Goal: Information Seeking & Learning: Compare options

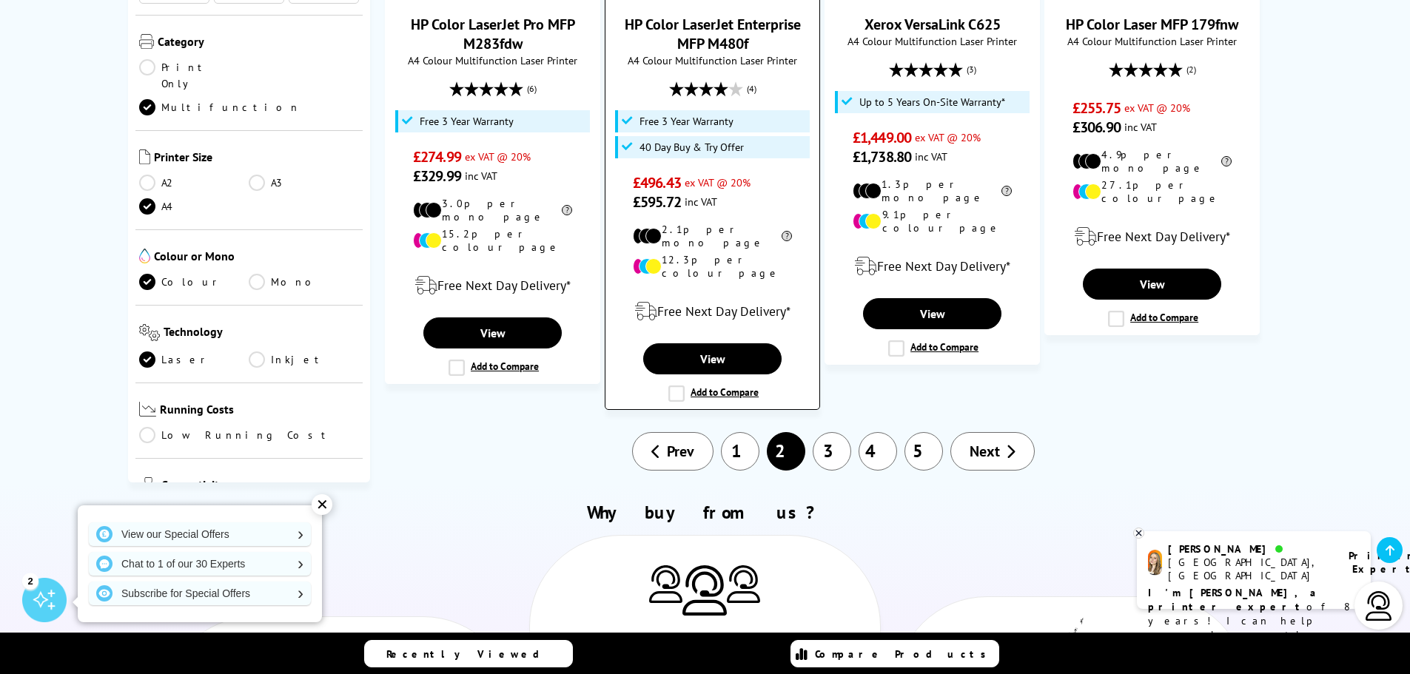
scroll to position [1702, 0]
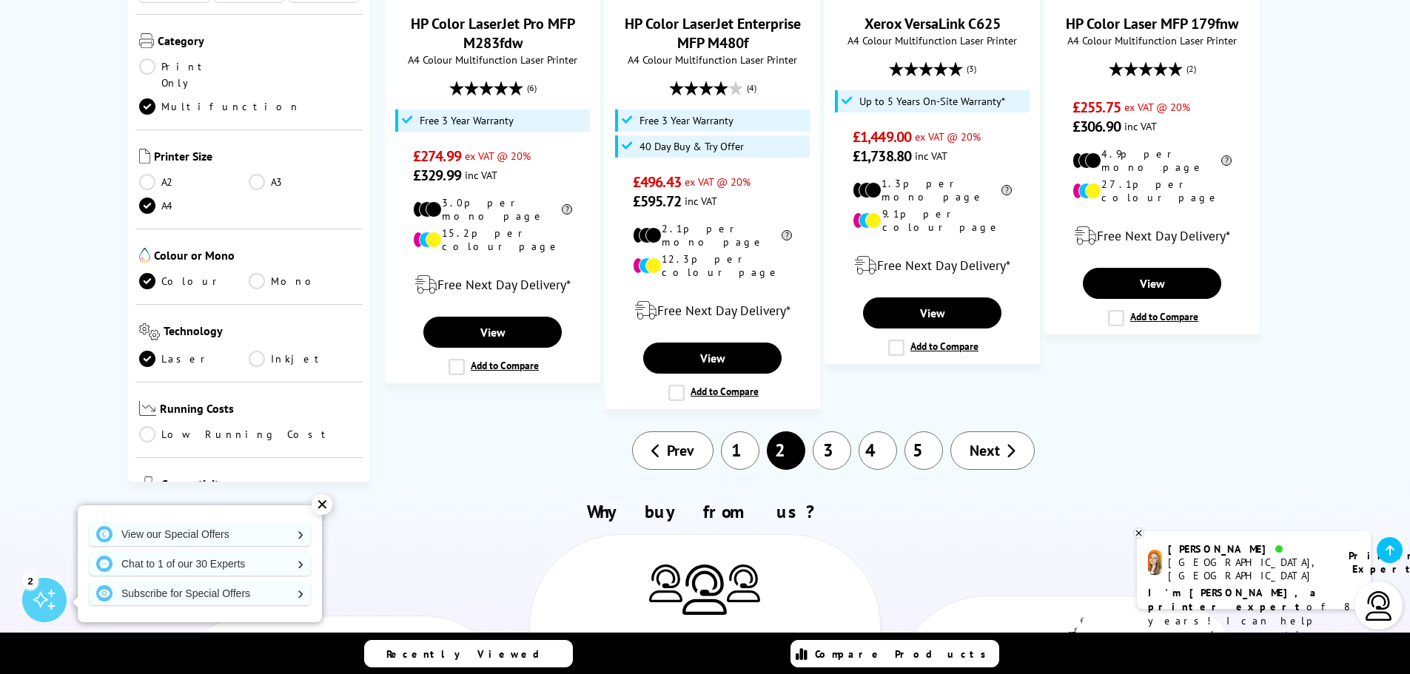
click at [834, 431] on link "3" at bounding box center [832, 450] width 38 height 38
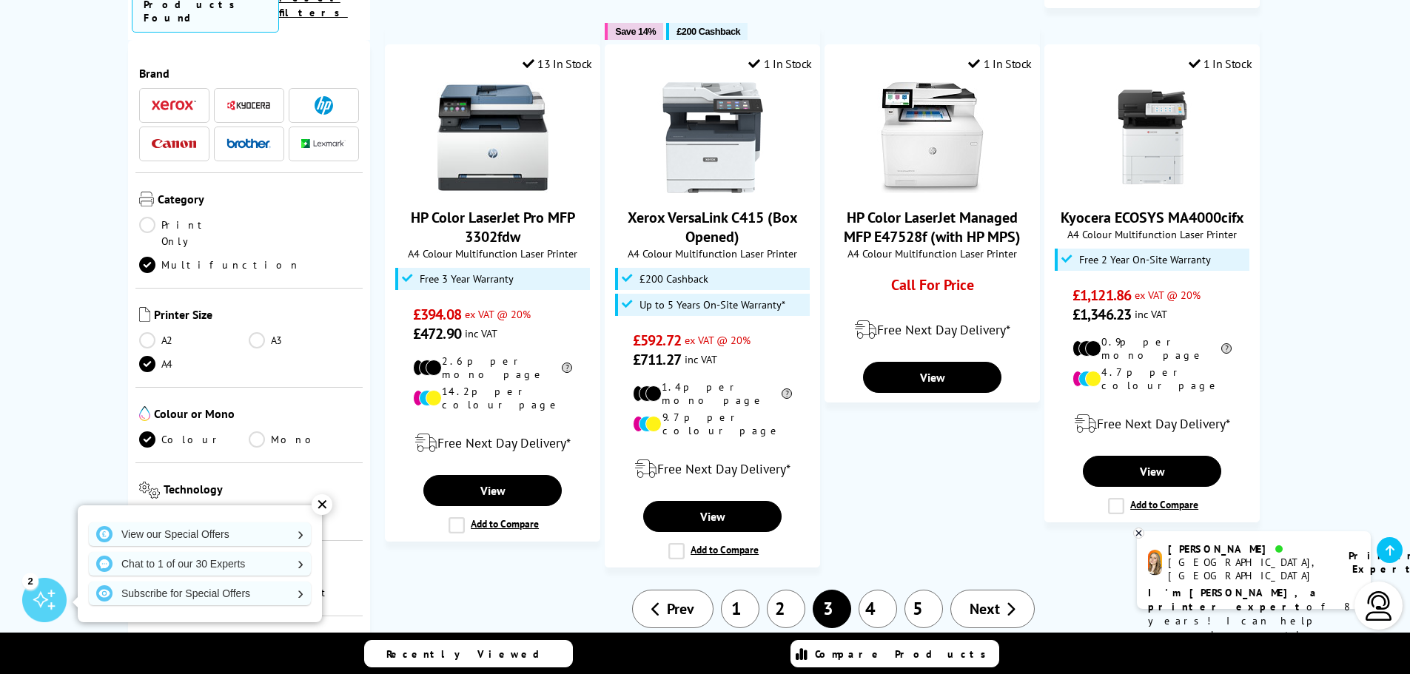
scroll to position [1554, 0]
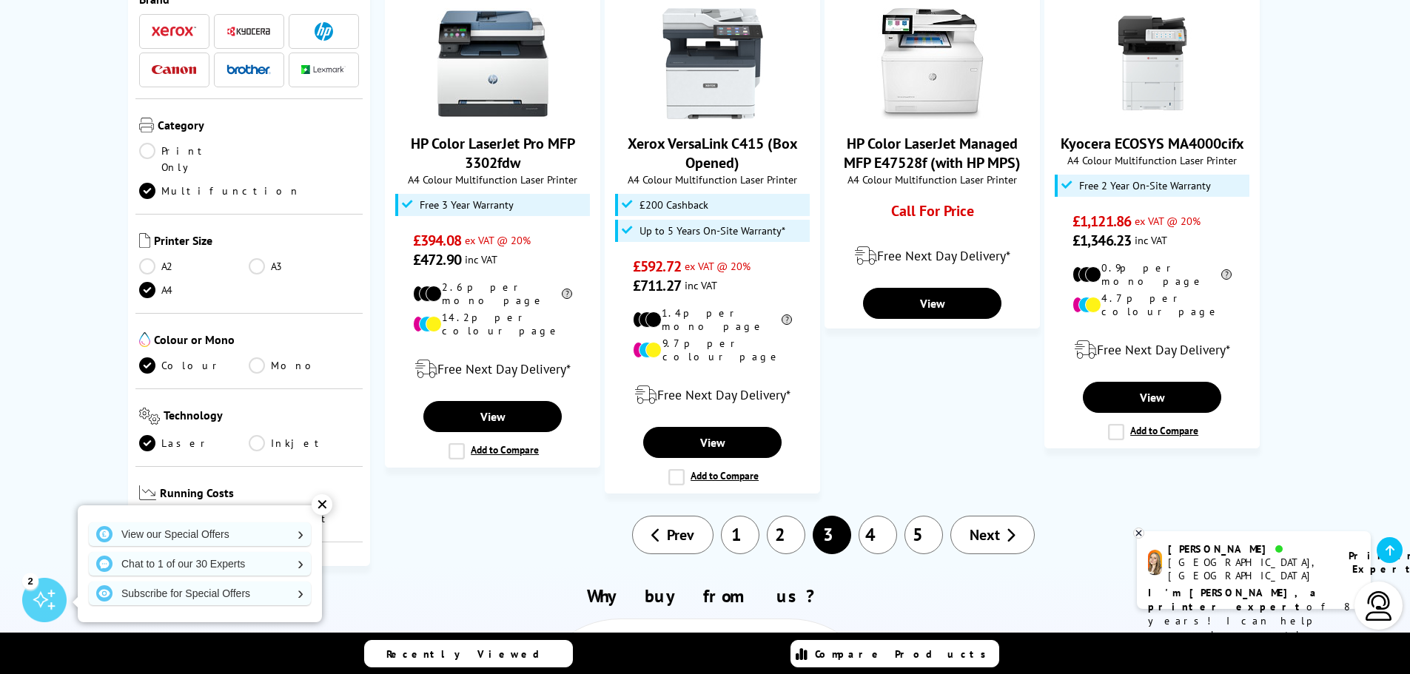
click at [875, 516] on link "4" at bounding box center [877, 535] width 38 height 38
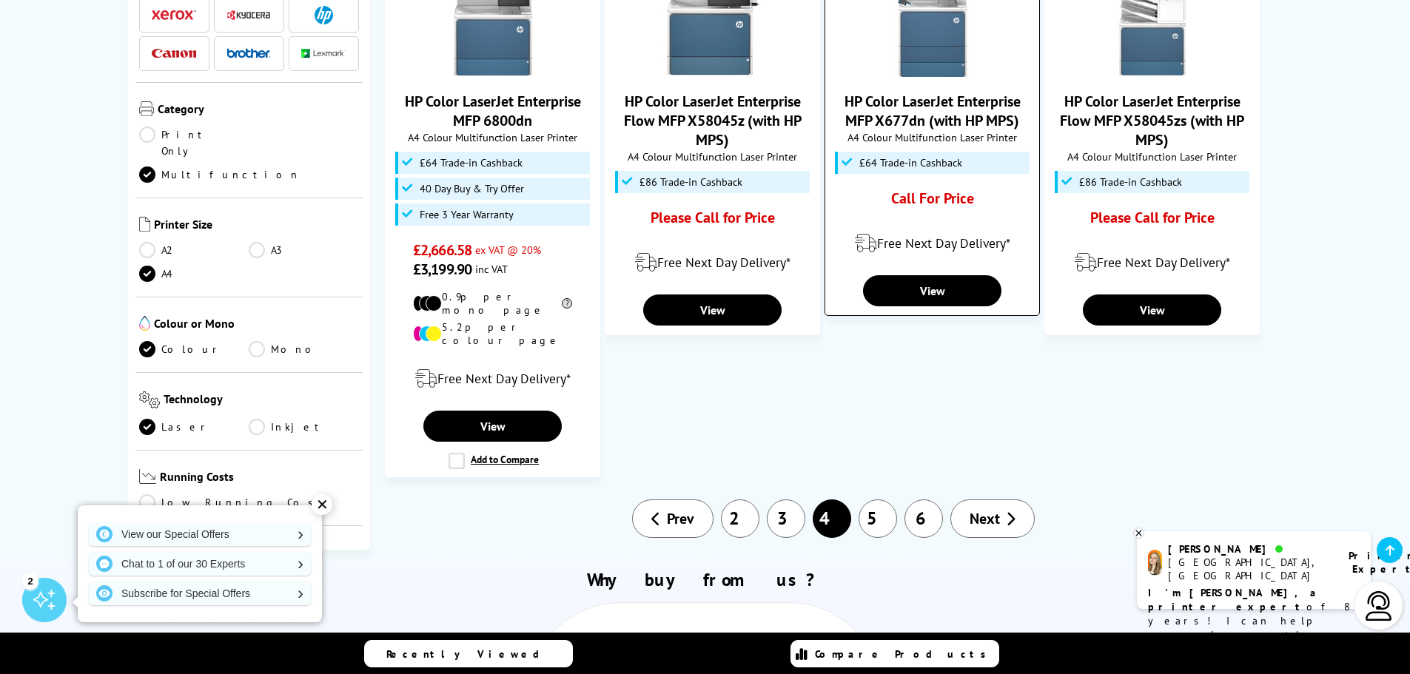
scroll to position [1554, 0]
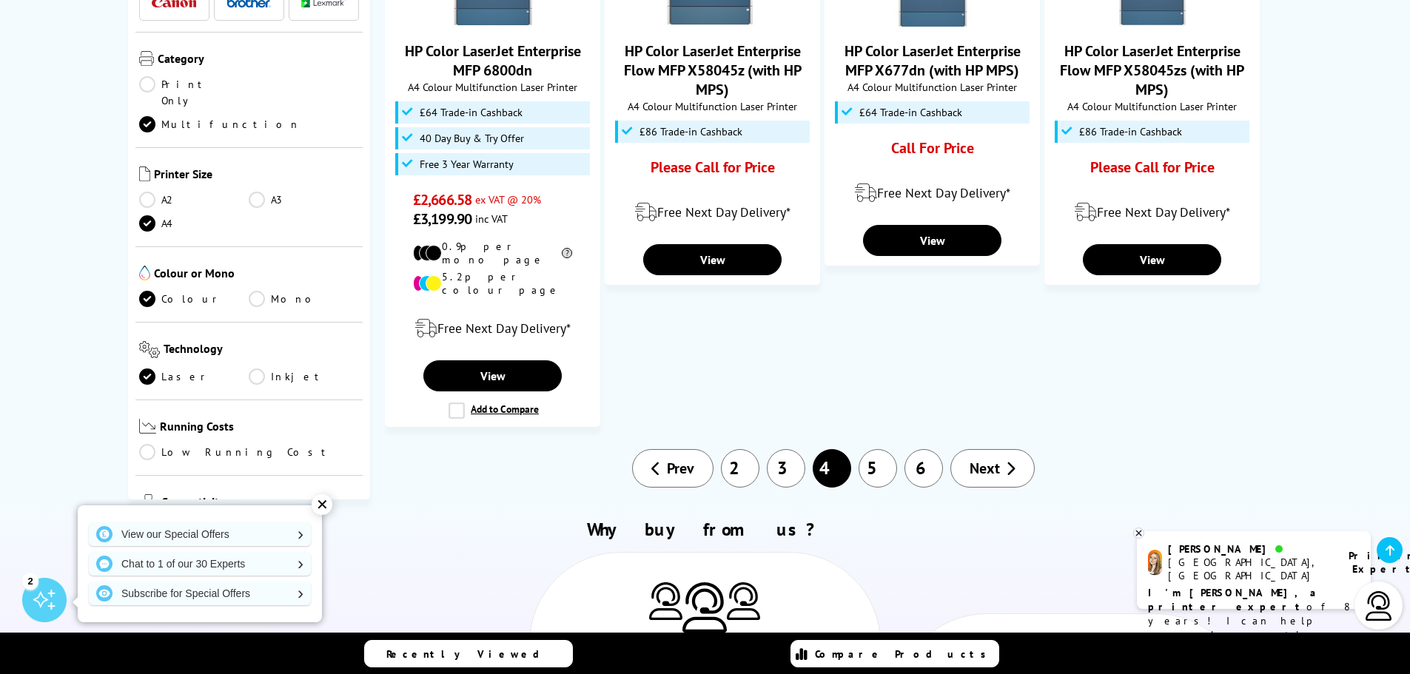
click at [877, 449] on link "5" at bounding box center [877, 468] width 38 height 38
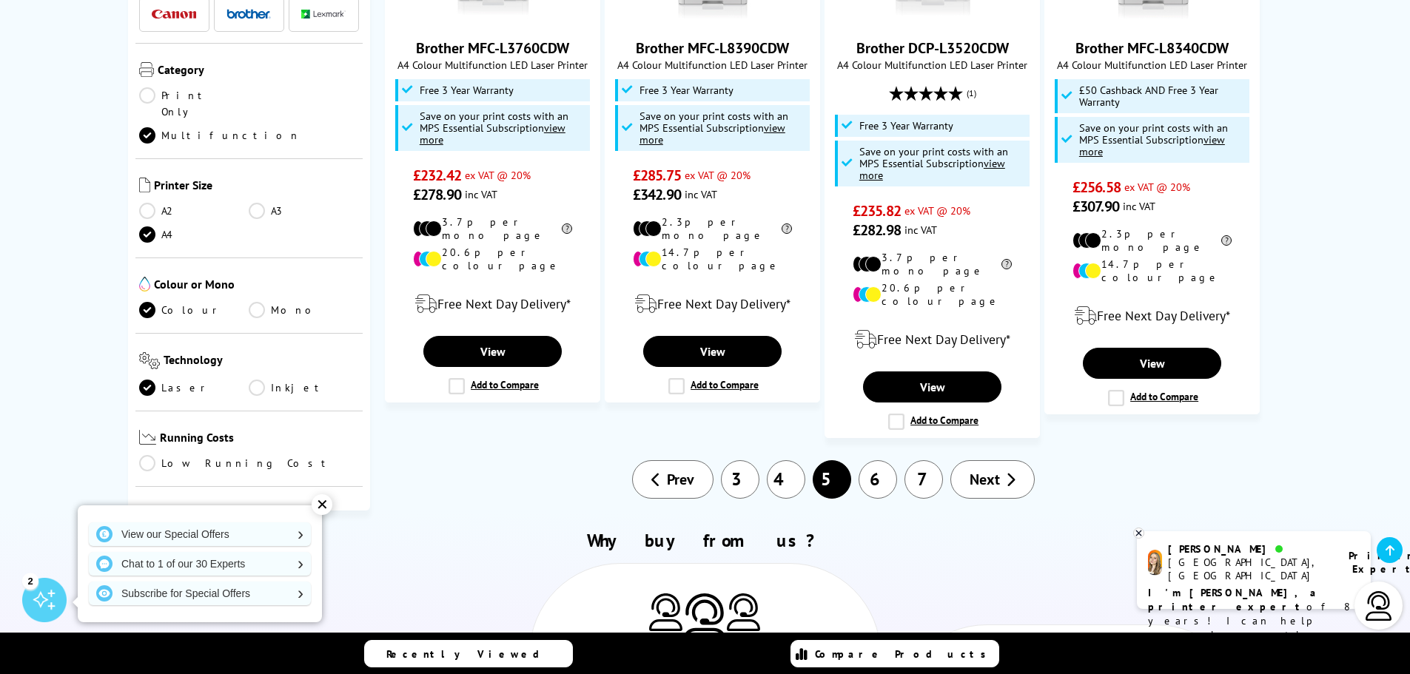
scroll to position [1628, 0]
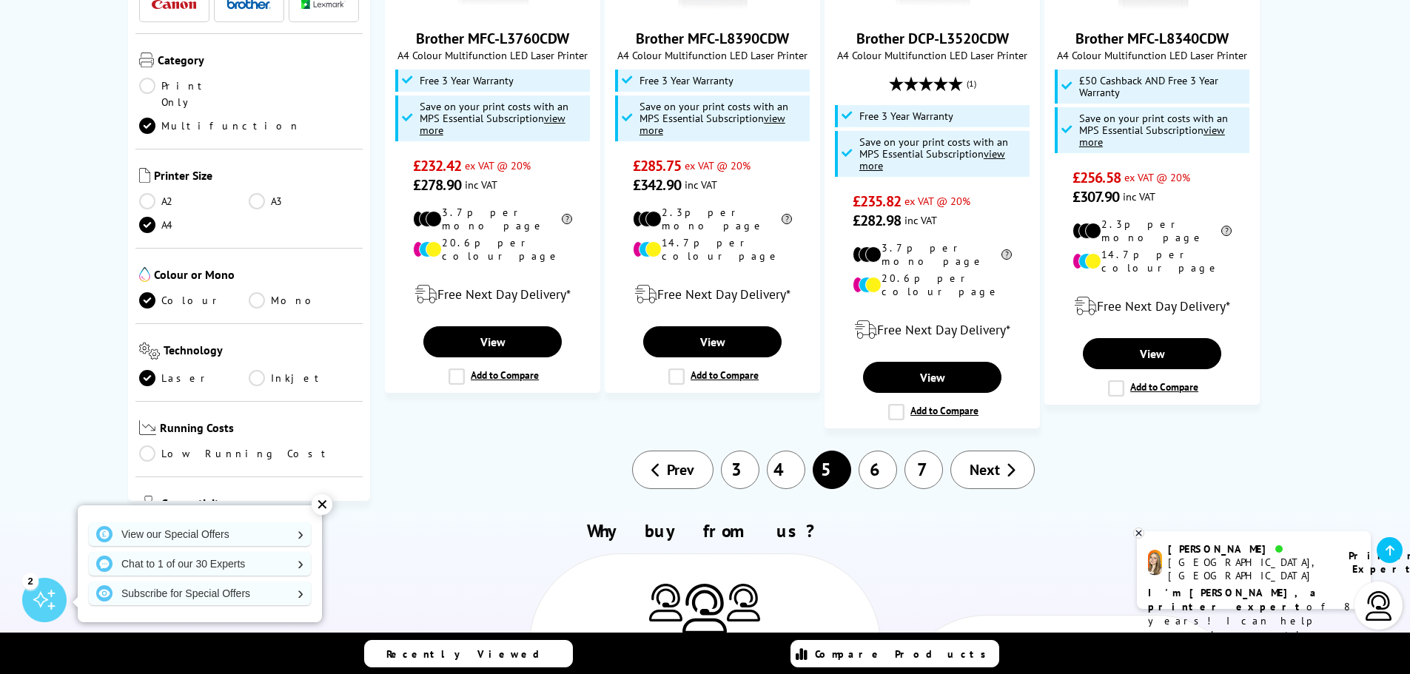
click at [878, 451] on link "6" at bounding box center [877, 470] width 38 height 38
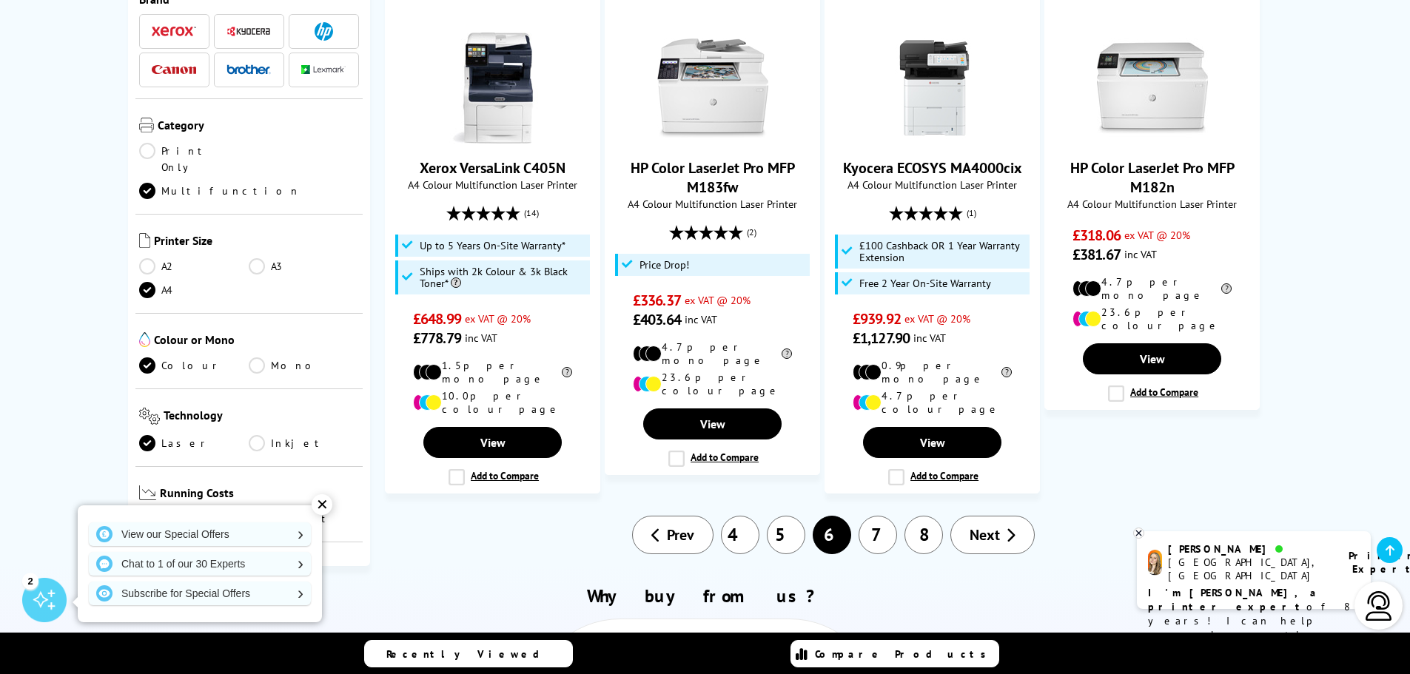
scroll to position [1406, 0]
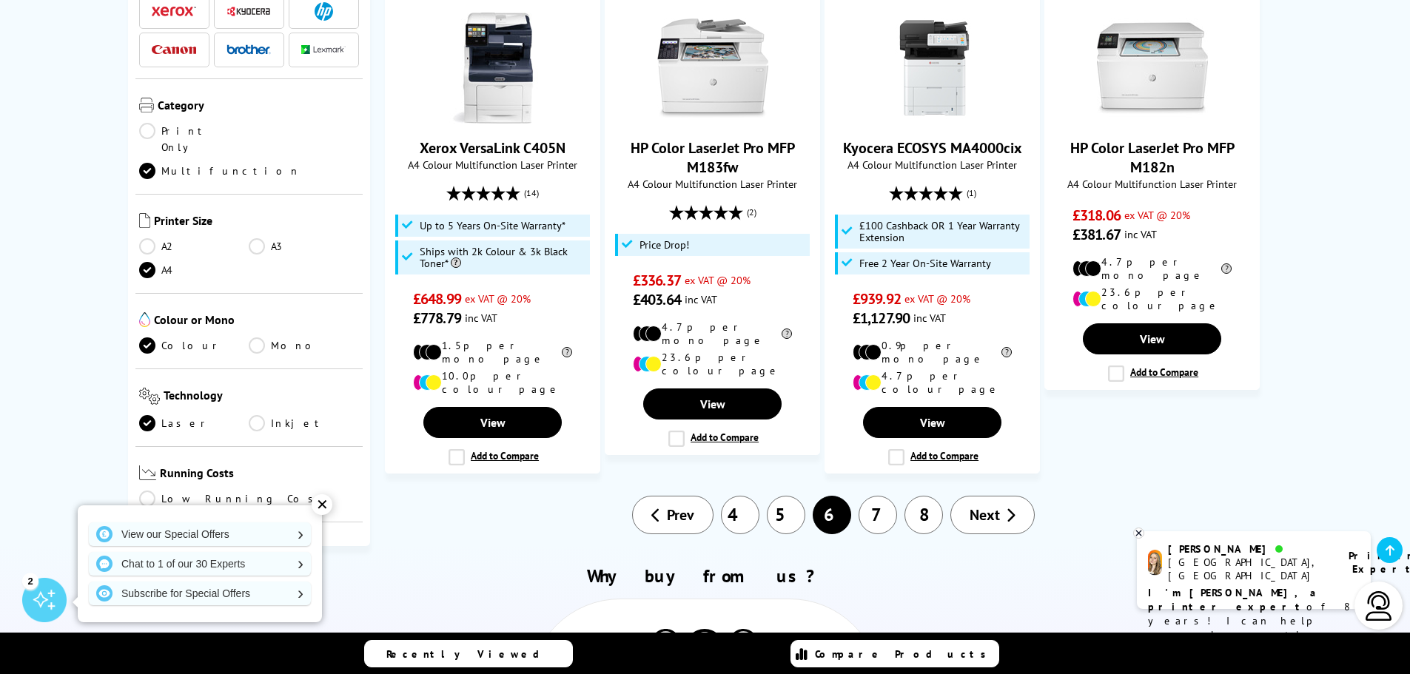
click at [872, 496] on link "7" at bounding box center [877, 515] width 38 height 38
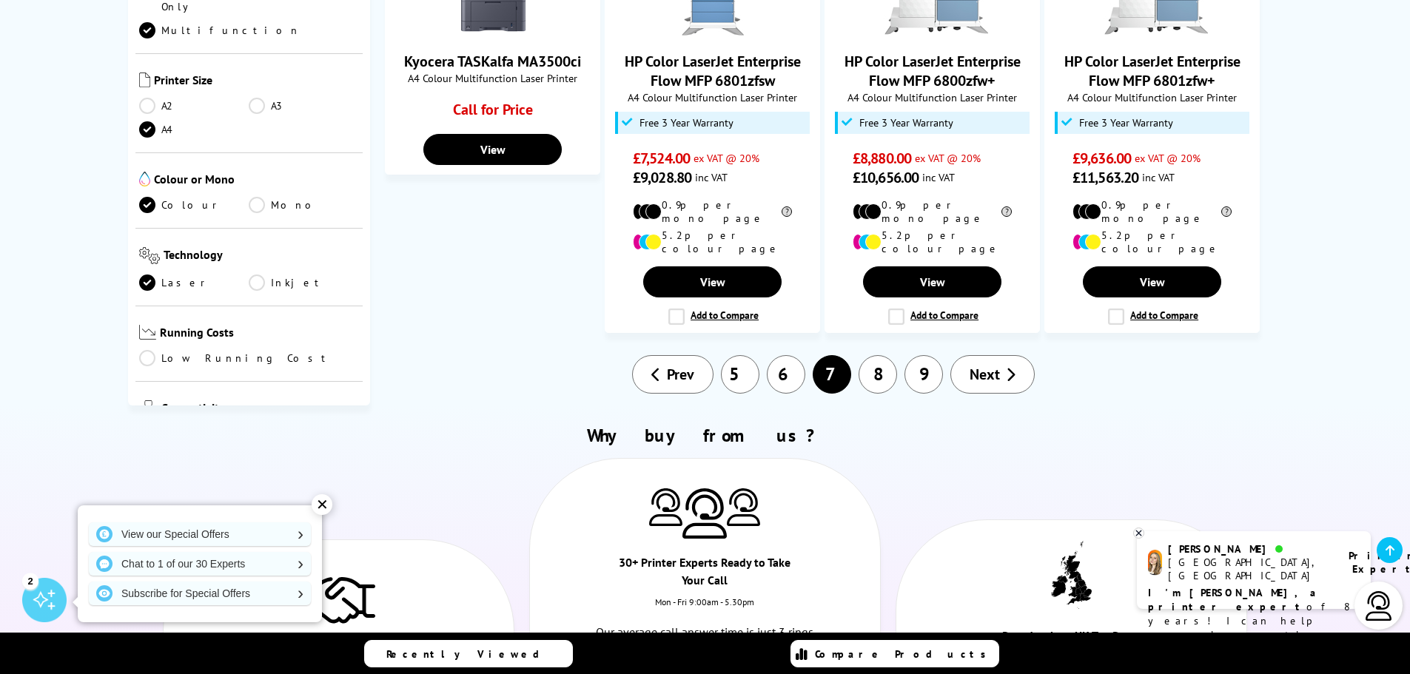
scroll to position [1480, 0]
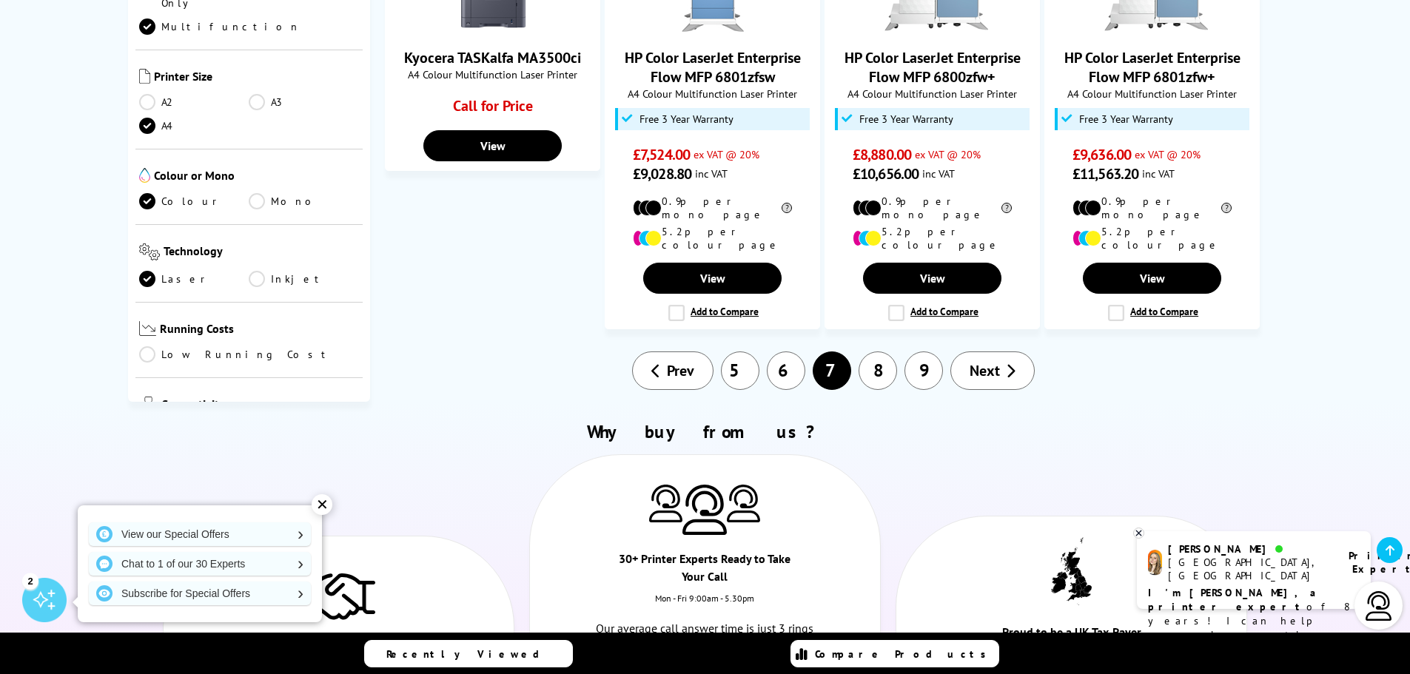
click at [879, 352] on link "8" at bounding box center [877, 371] width 38 height 38
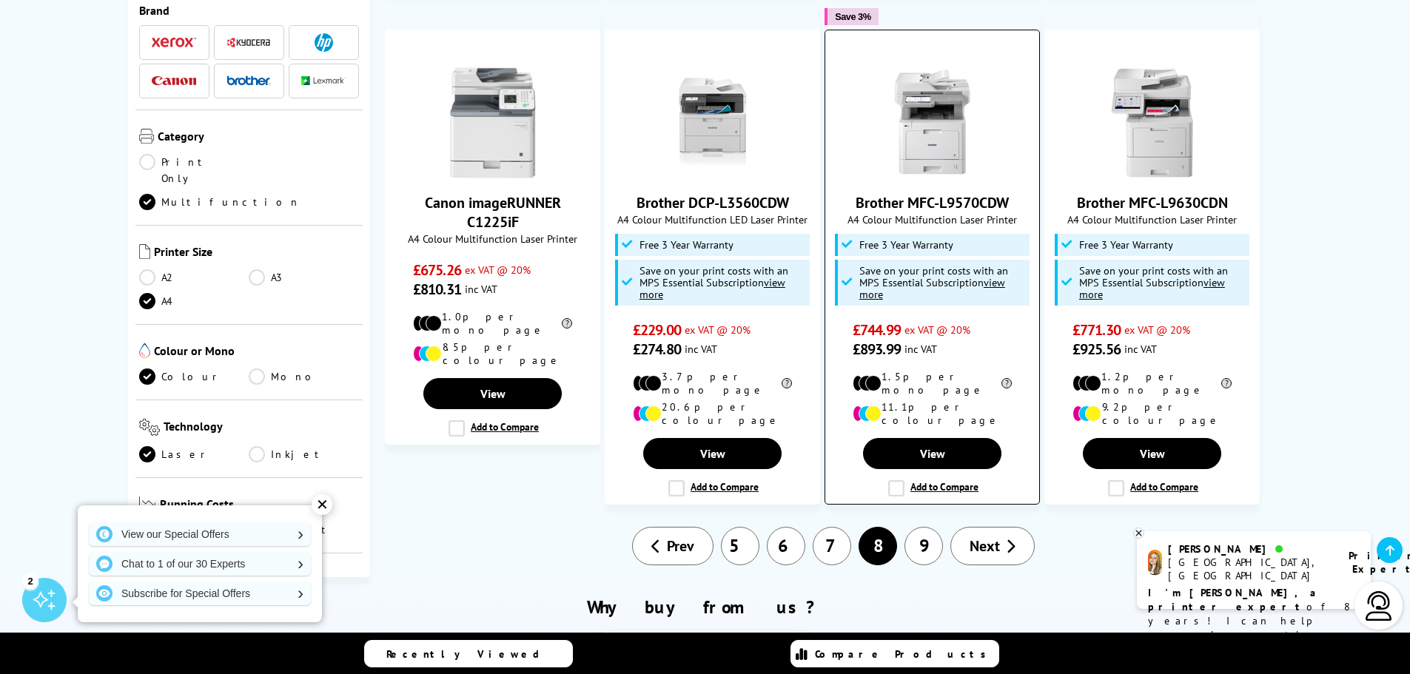
scroll to position [1258, 0]
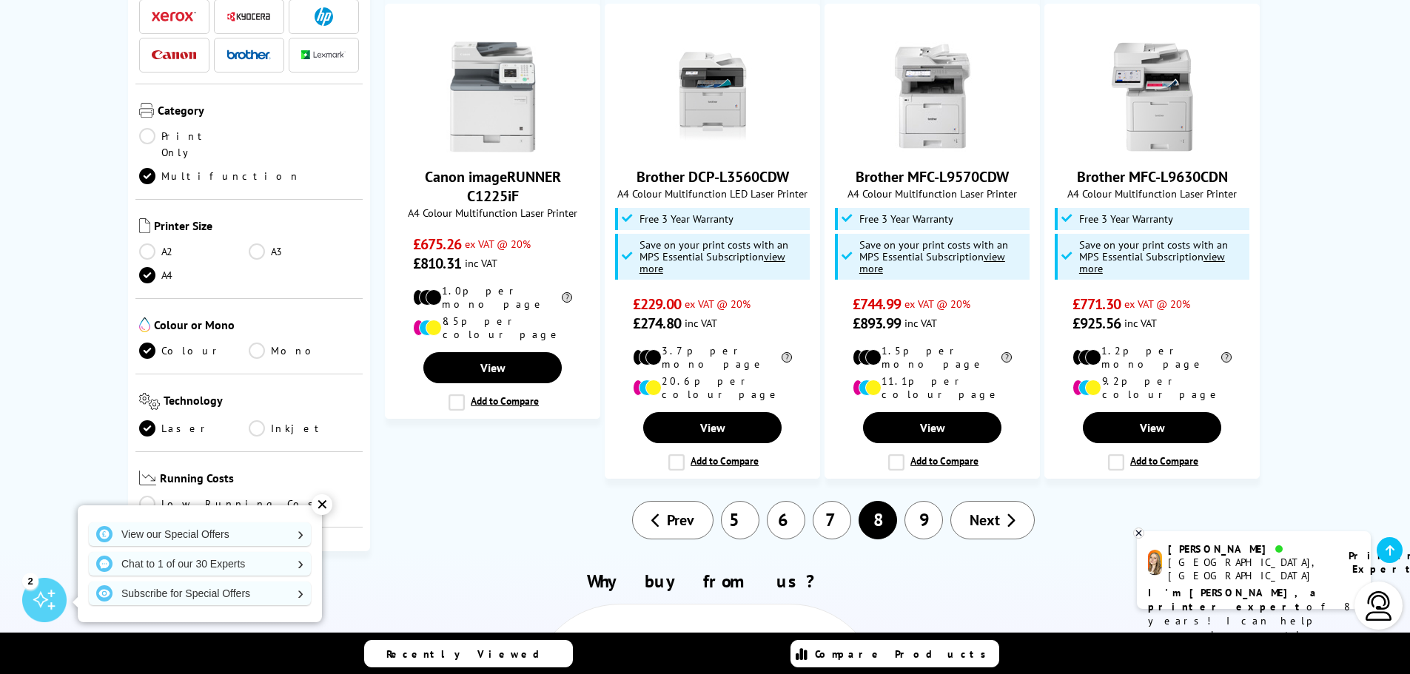
click at [928, 501] on link "9" at bounding box center [923, 520] width 38 height 38
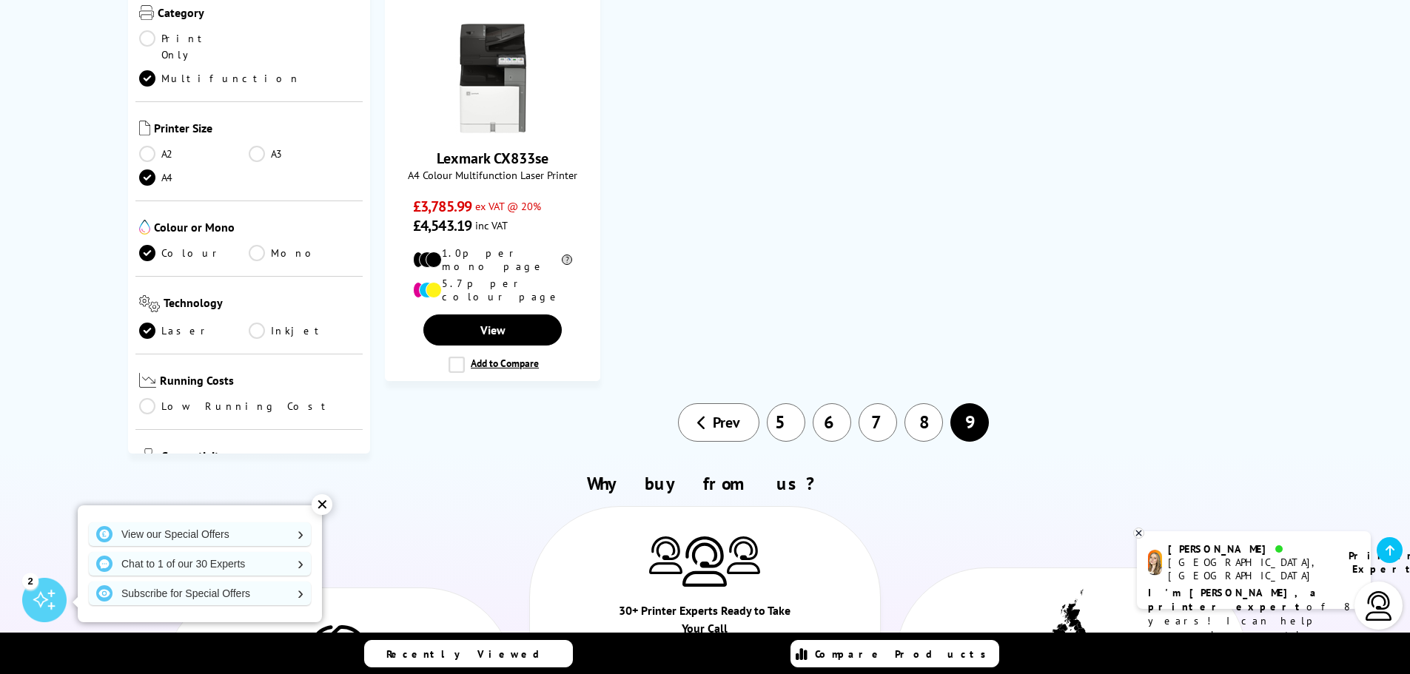
scroll to position [814, 0]
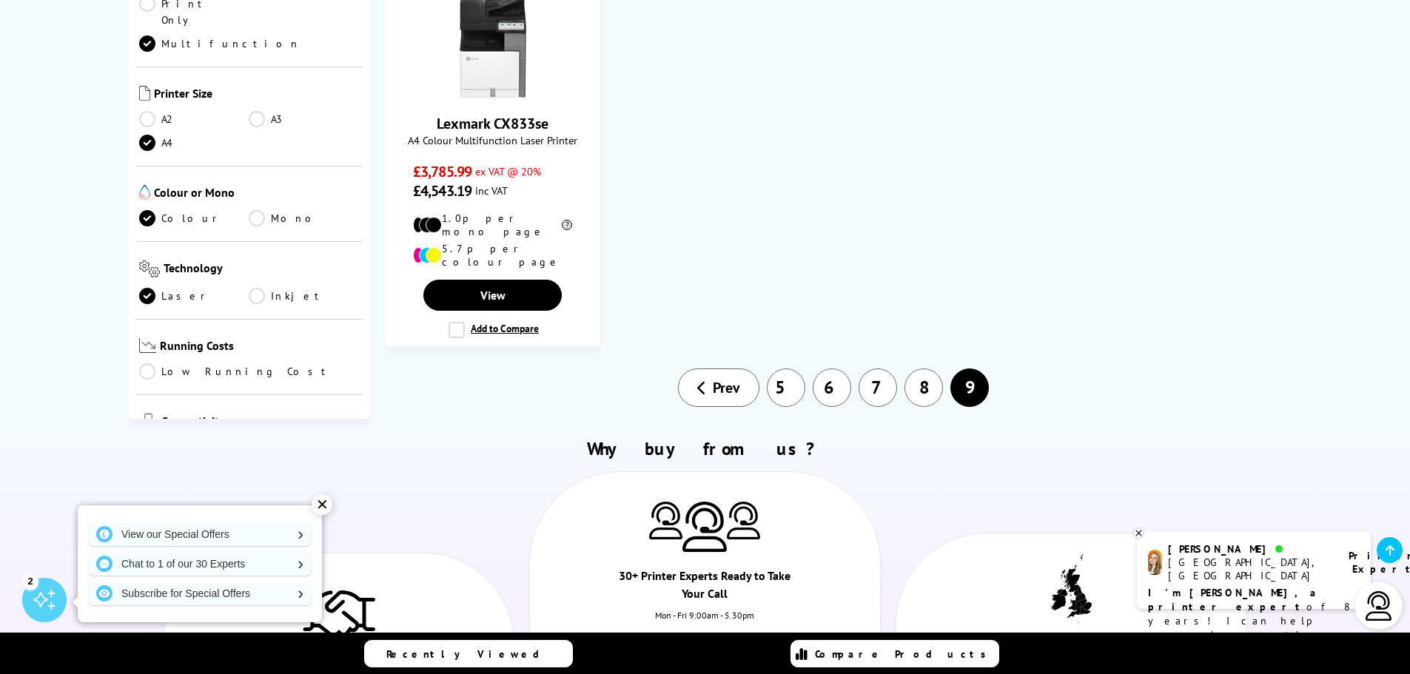
click at [259, 439] on link "Network" at bounding box center [304, 447] width 110 height 16
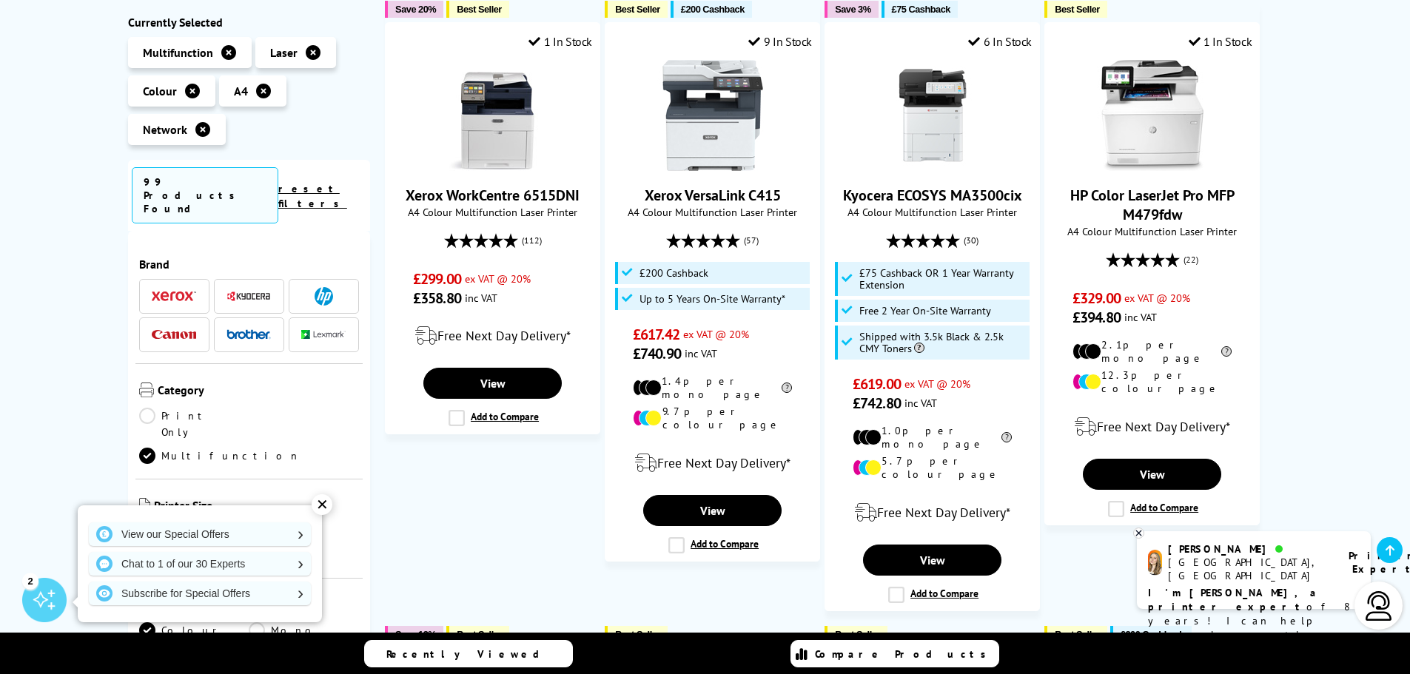
scroll to position [962, 0]
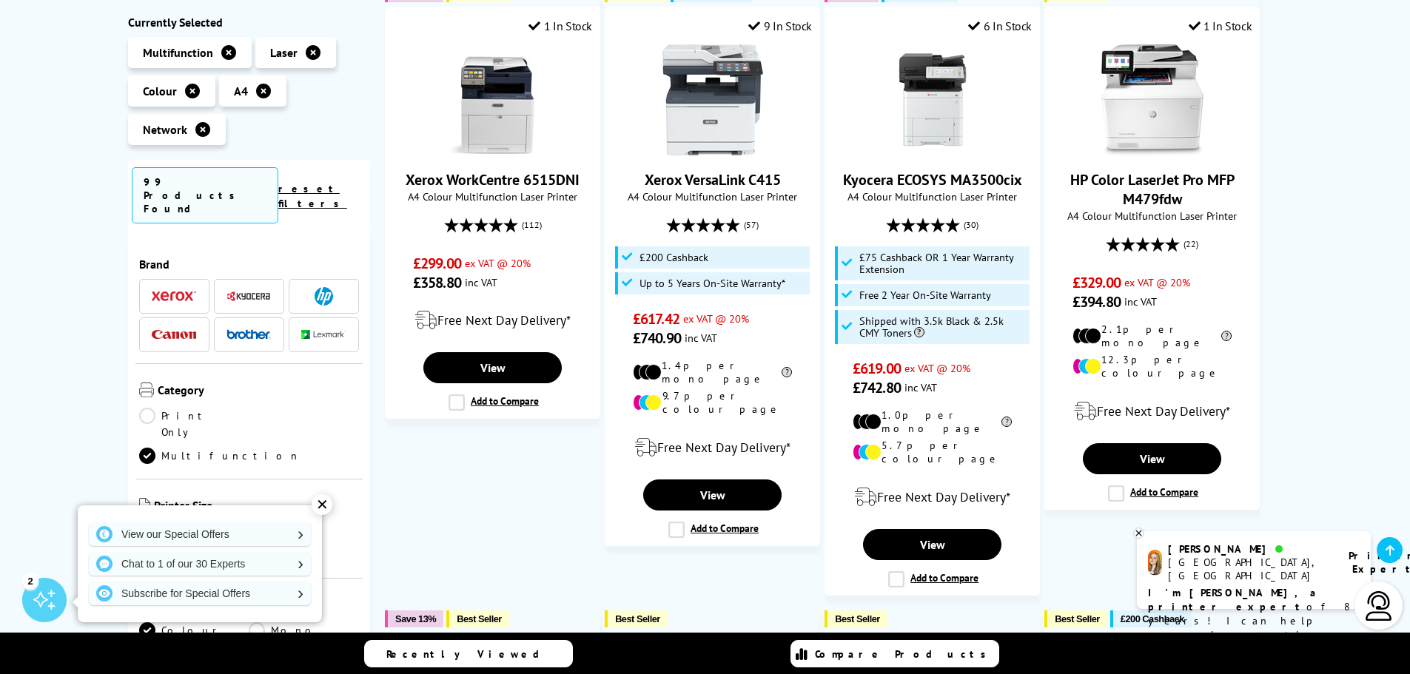
click at [320, 505] on div "✕" at bounding box center [322, 504] width 21 height 21
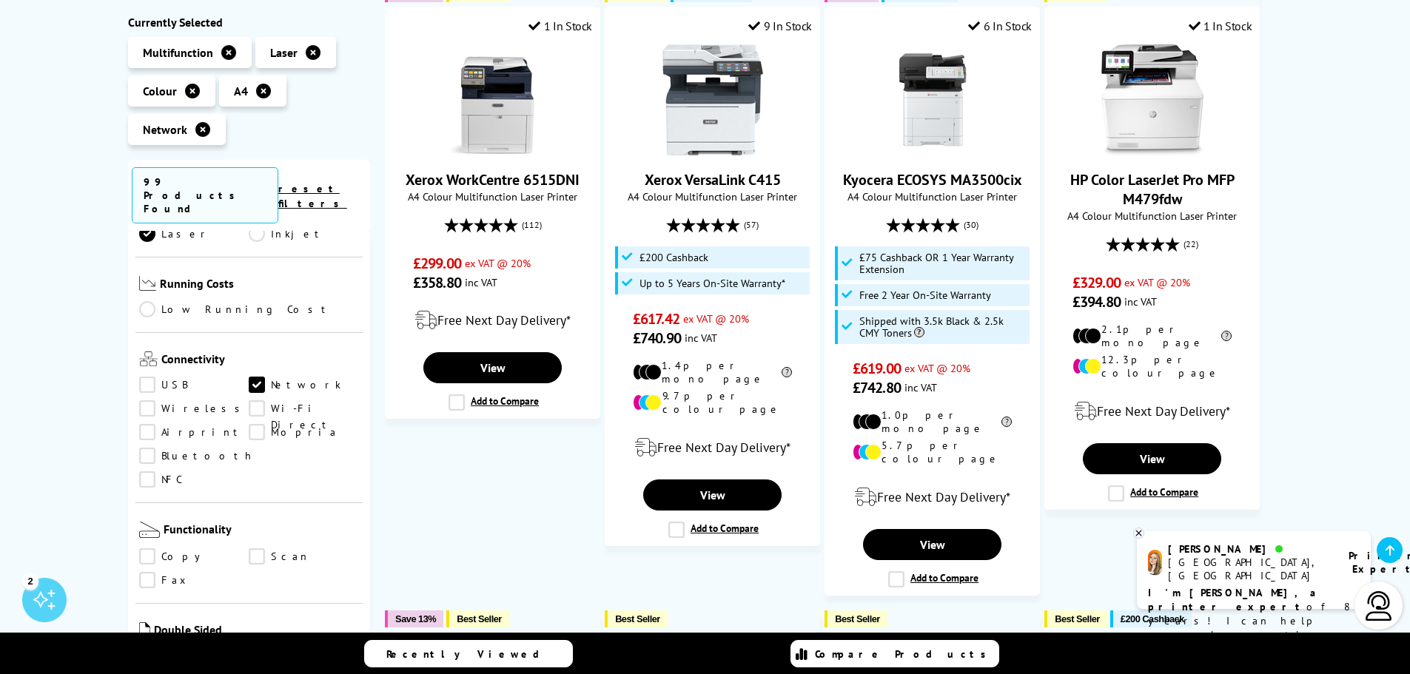
scroll to position [444, 0]
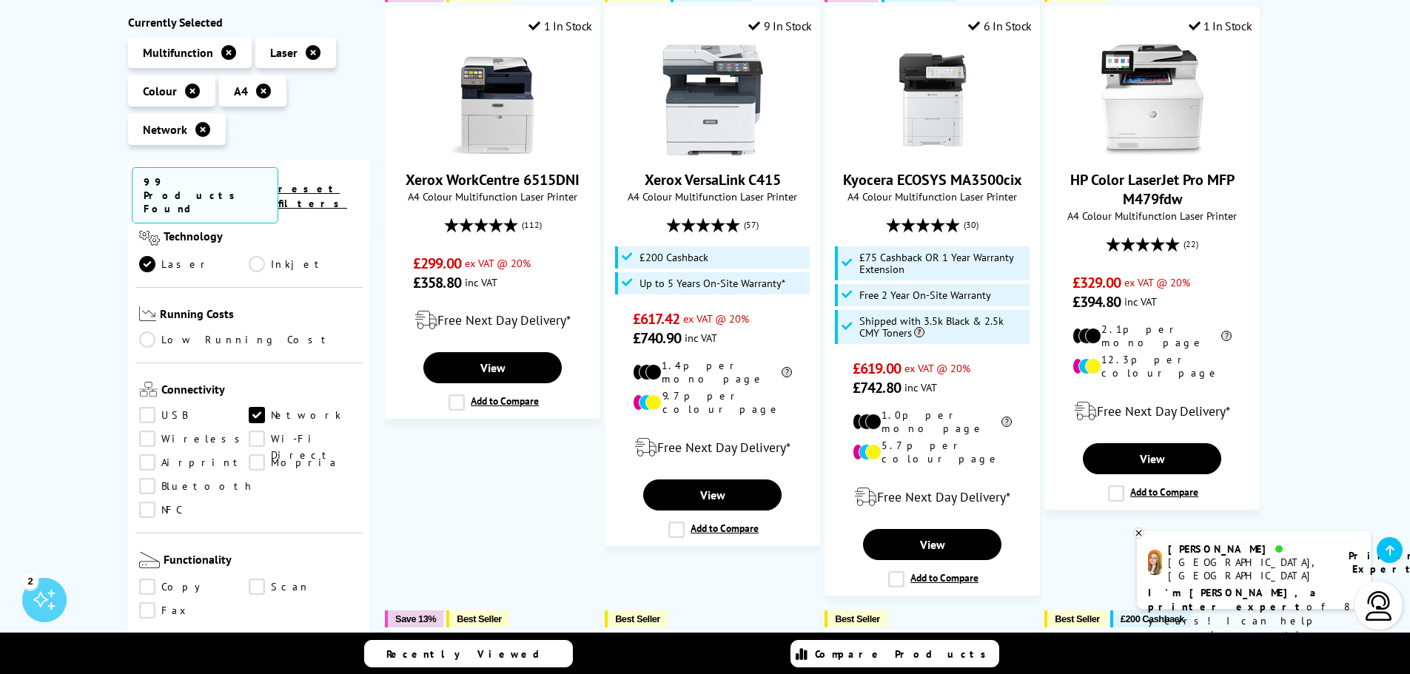
click at [255, 408] on link "Network" at bounding box center [304, 416] width 110 height 16
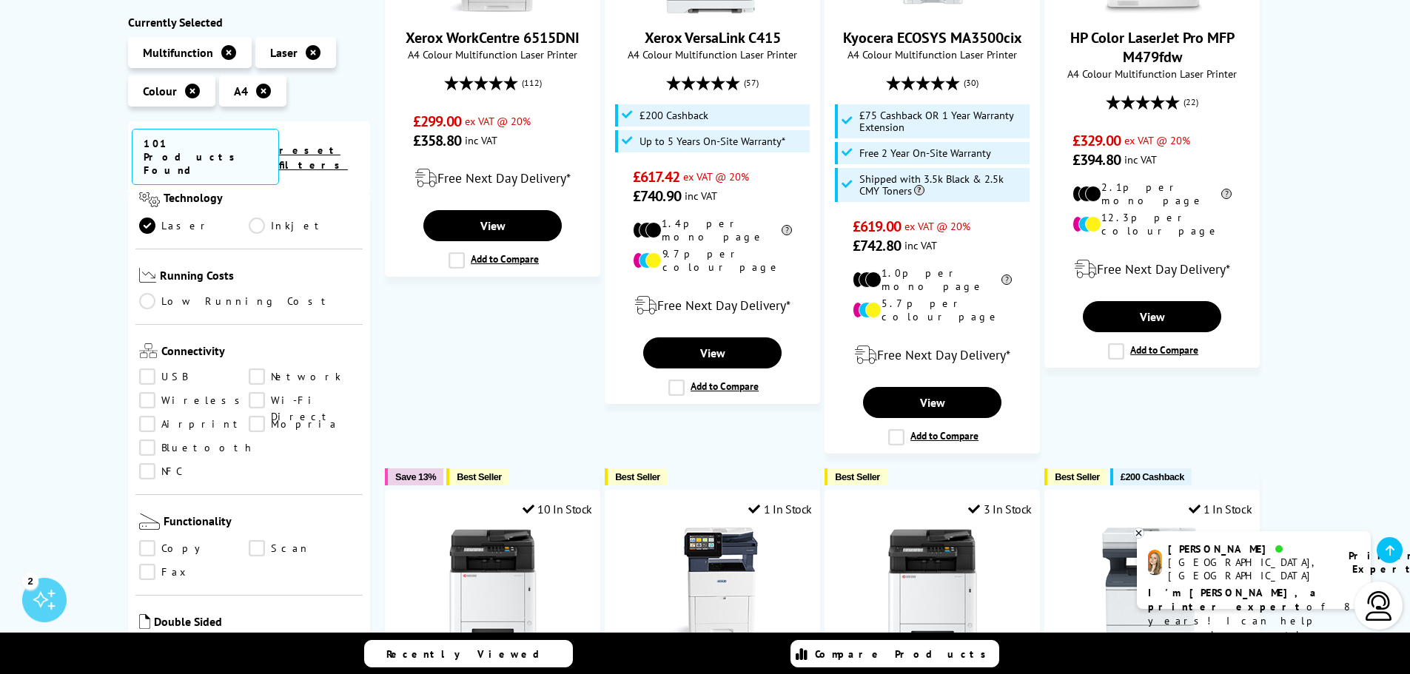
scroll to position [1110, 0]
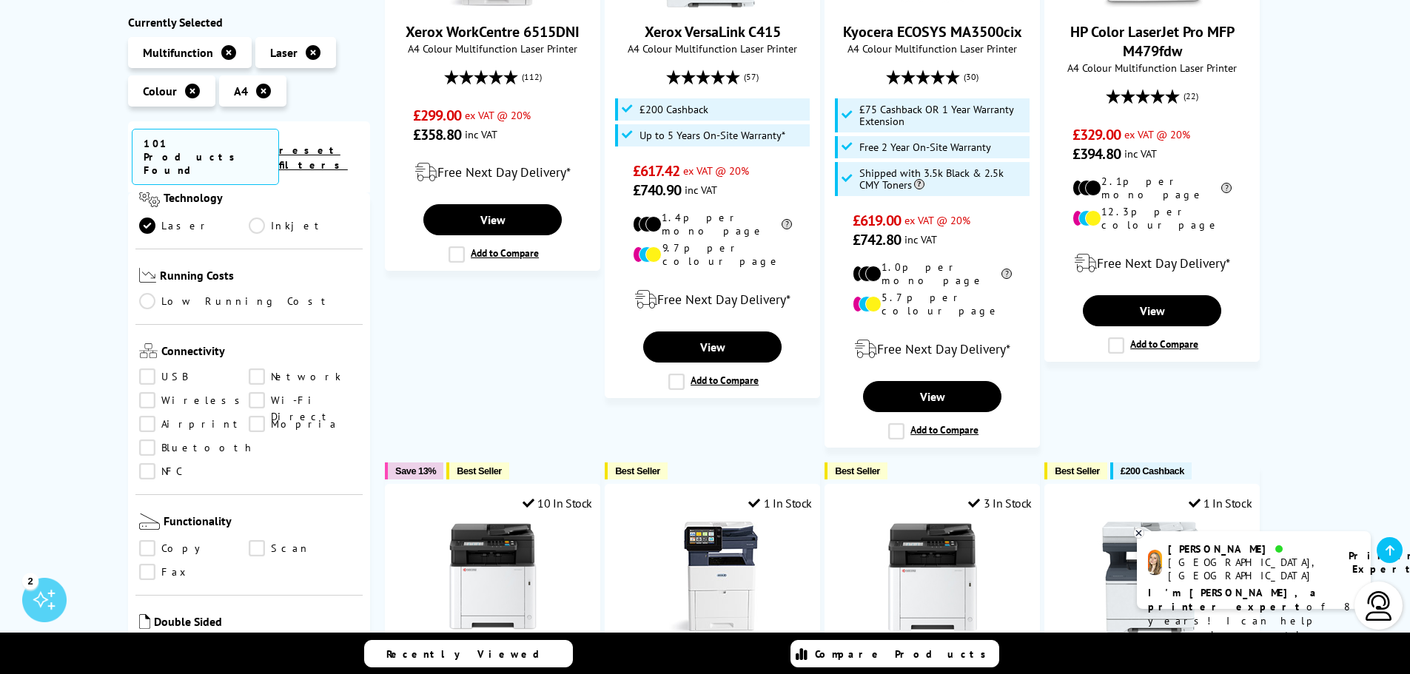
click at [147, 541] on link "Copy" at bounding box center [194, 549] width 110 height 16
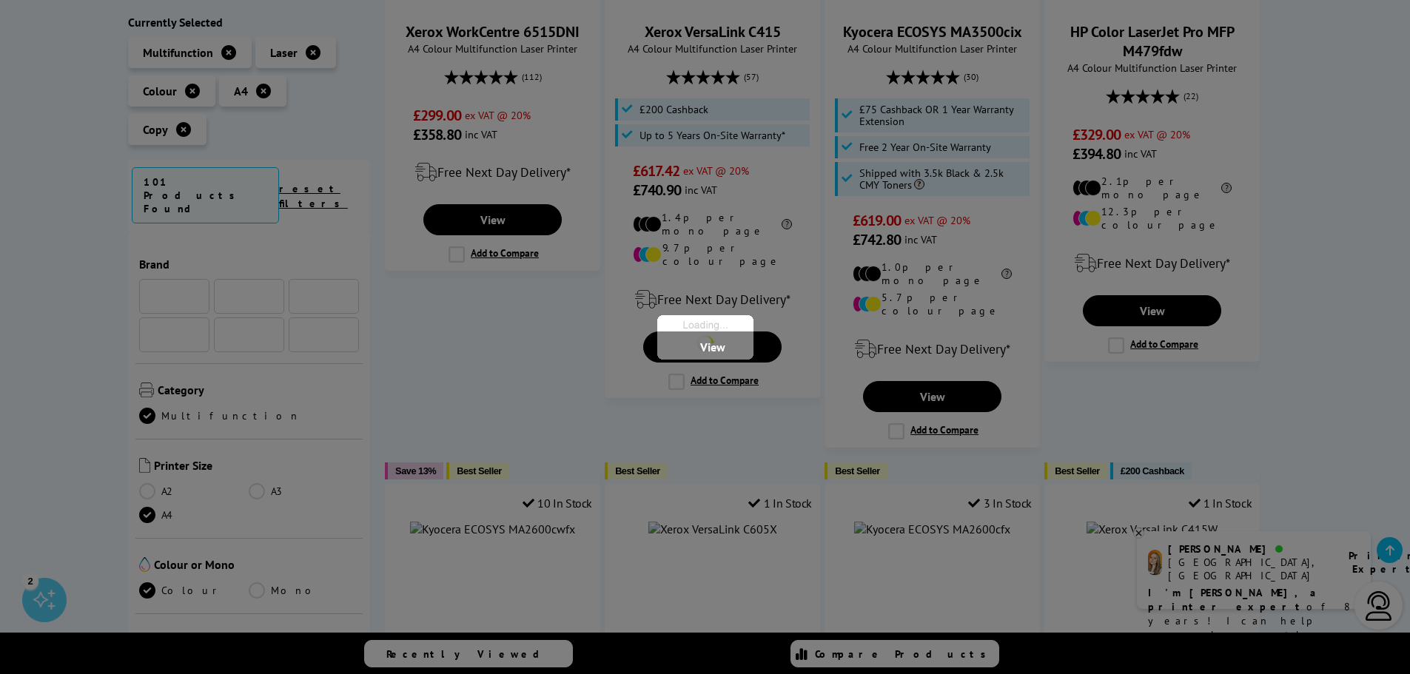
scroll to position [444, 0]
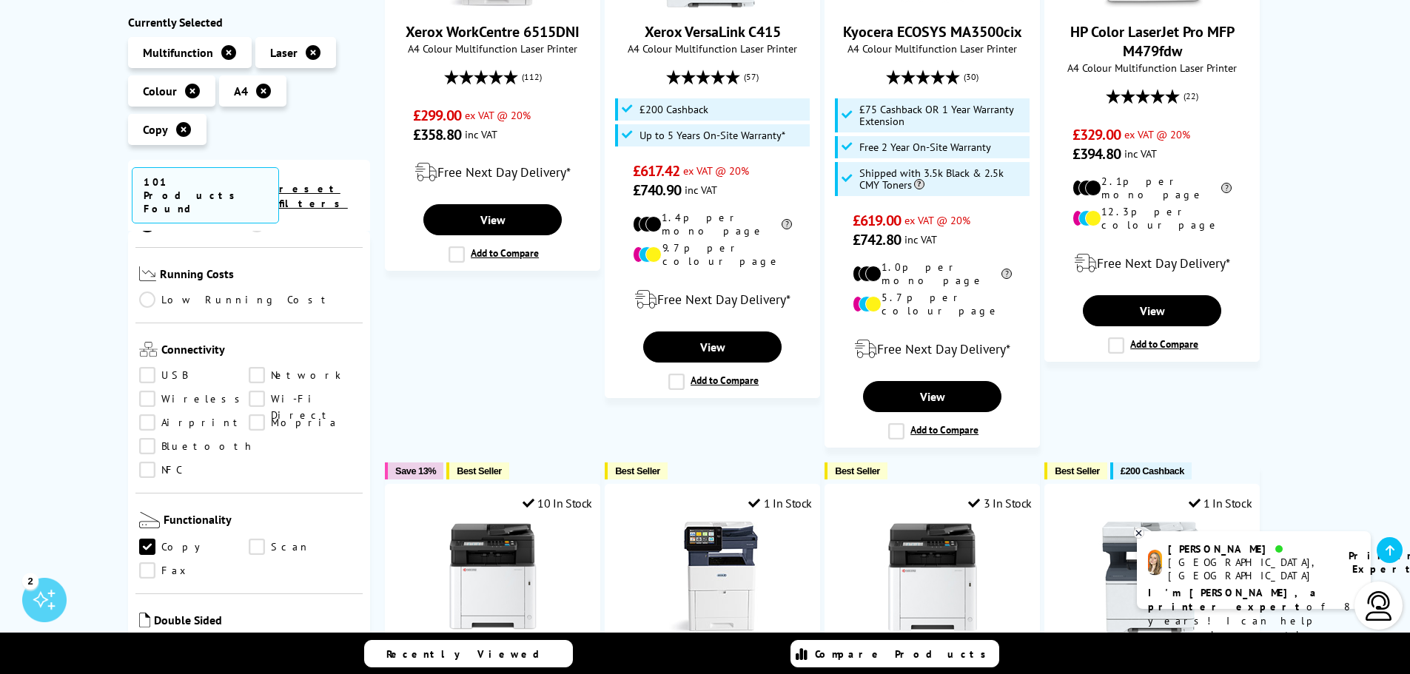
click at [252, 539] on link "Scan" at bounding box center [304, 547] width 110 height 16
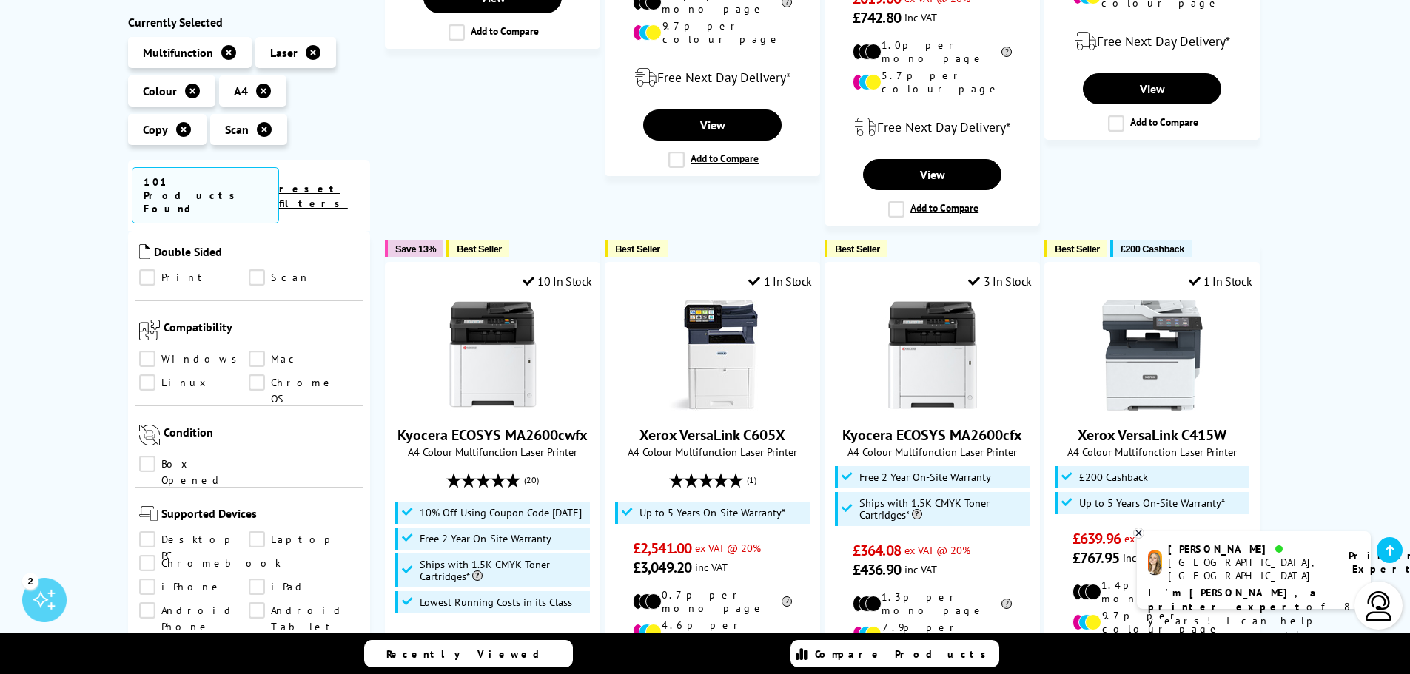
scroll to position [814, 0]
click at [149, 269] on link "Print" at bounding box center [194, 277] width 110 height 16
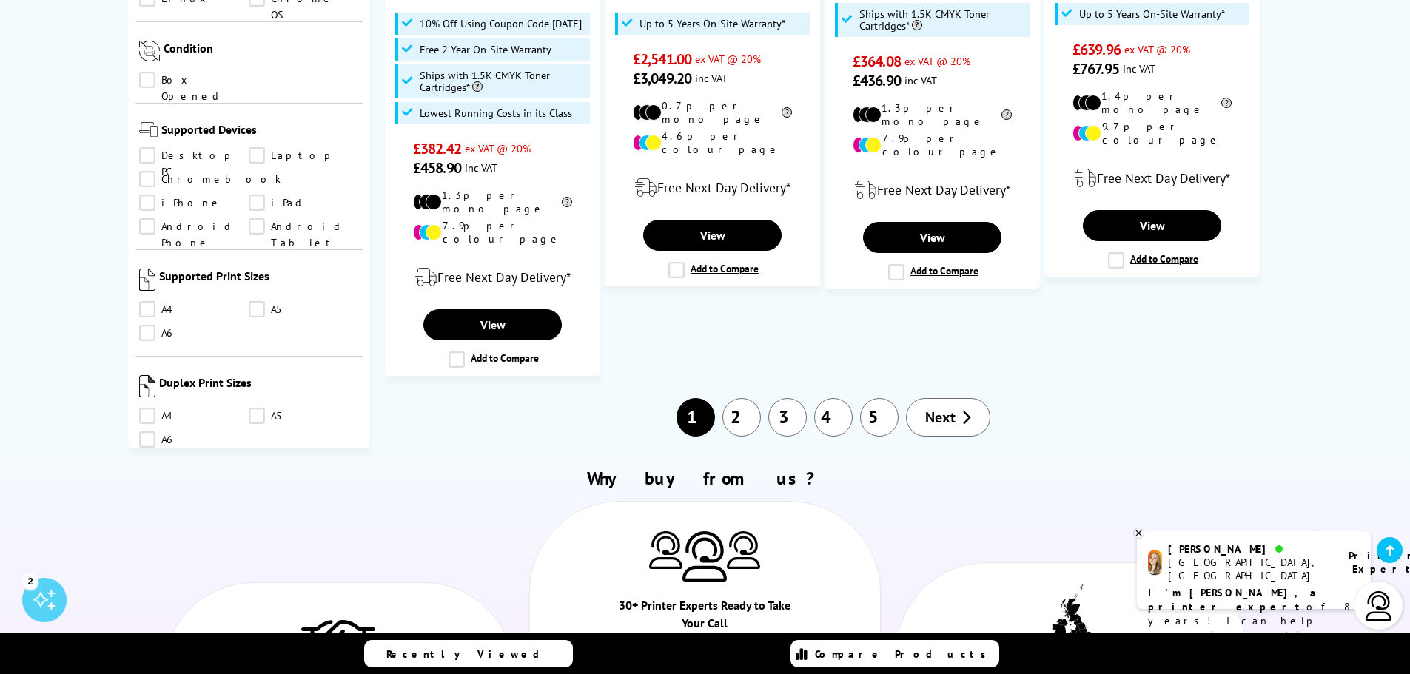
scroll to position [1998, 0]
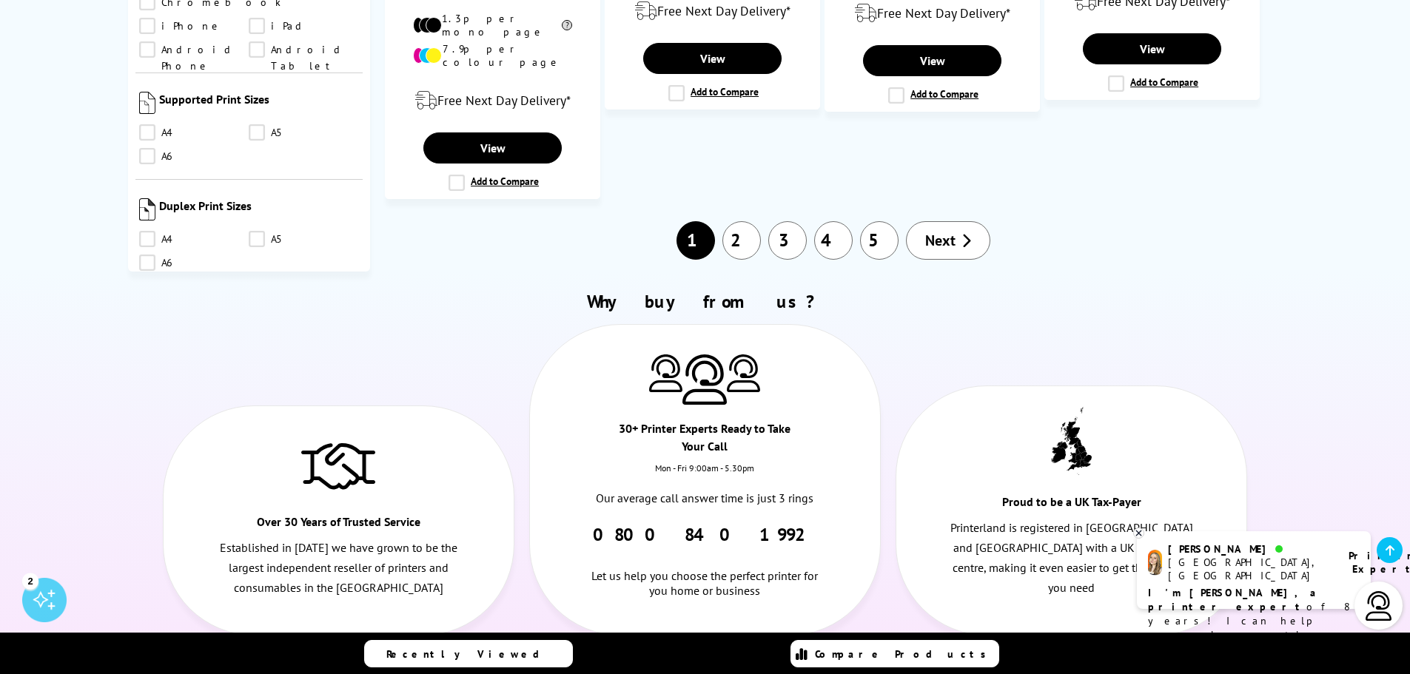
click at [748, 221] on link "2" at bounding box center [741, 240] width 38 height 38
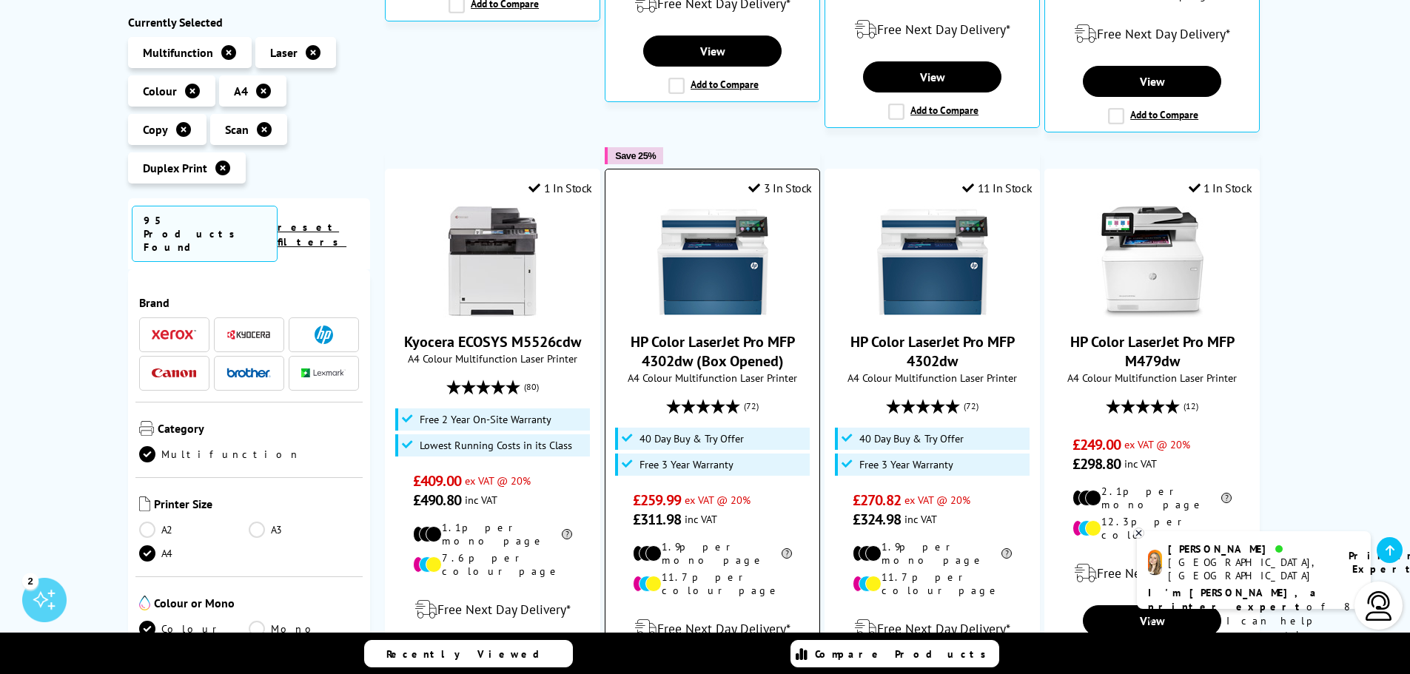
scroll to position [814, 0]
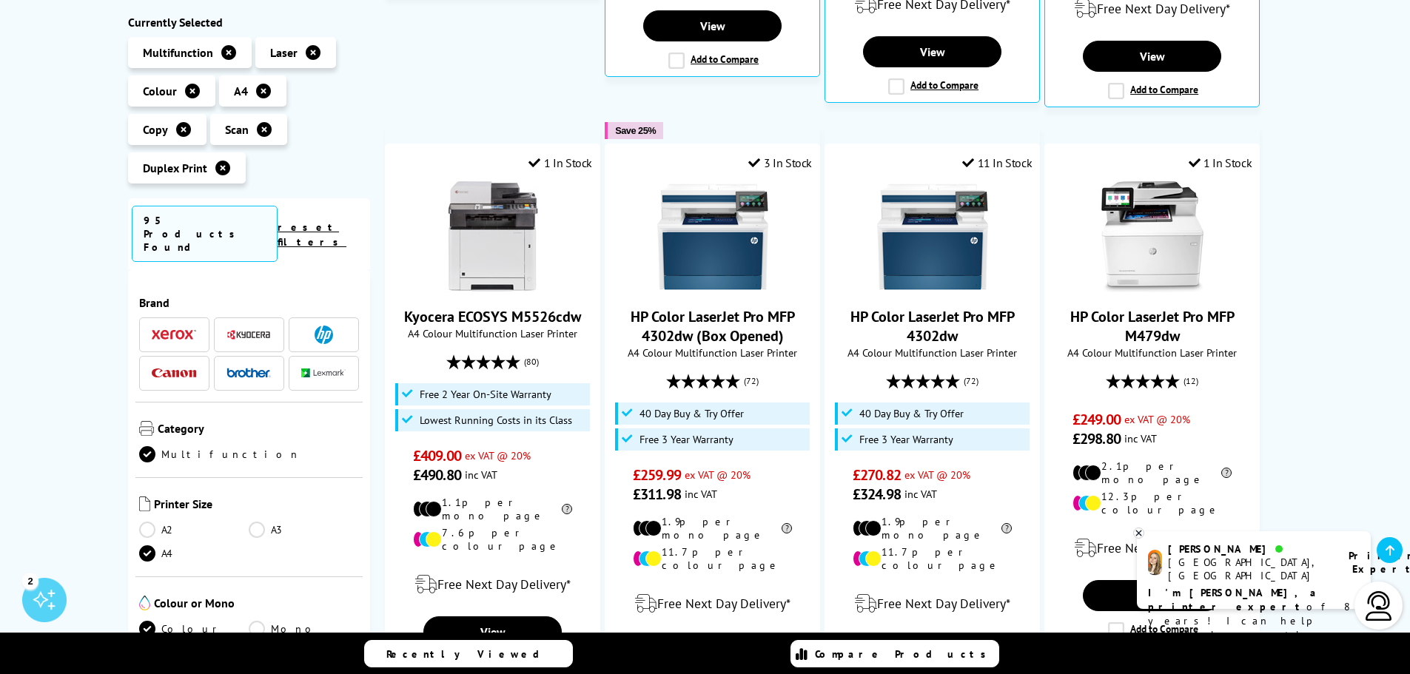
click at [1390, 552] on icon at bounding box center [1389, 551] width 9 height 12
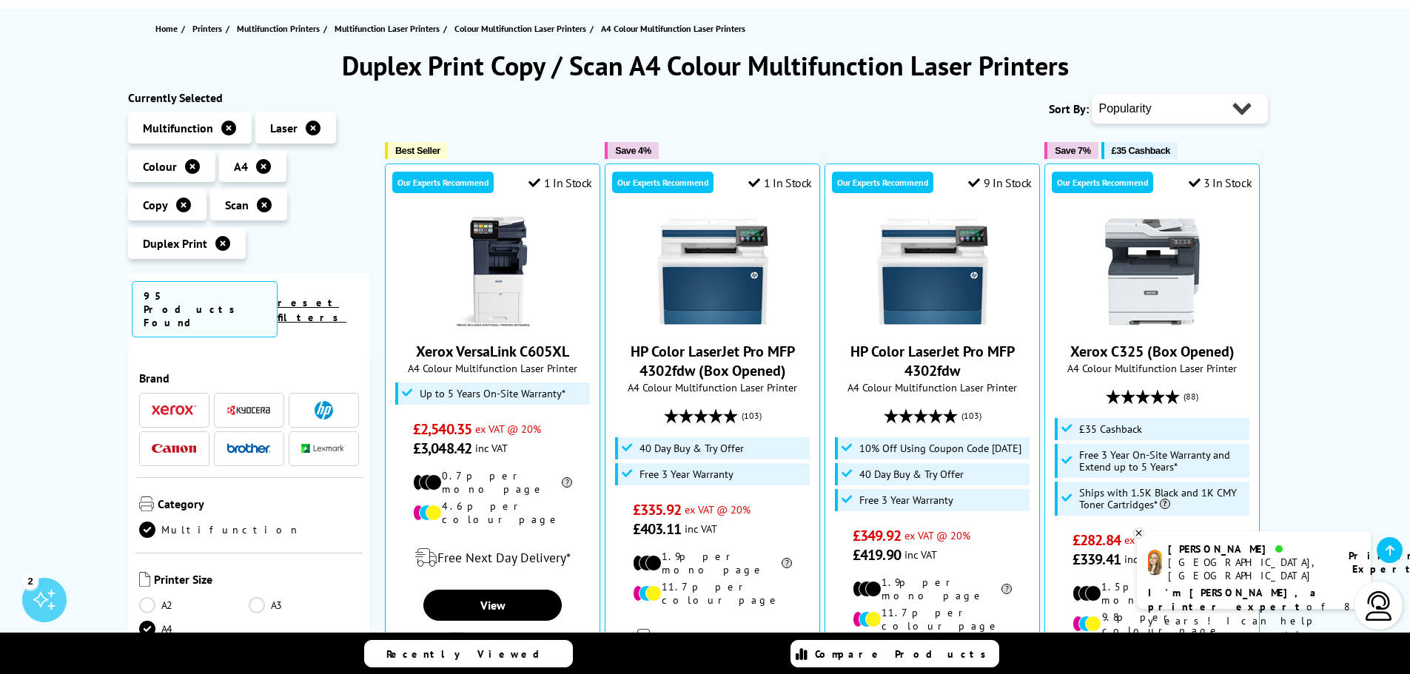
scroll to position [0, 0]
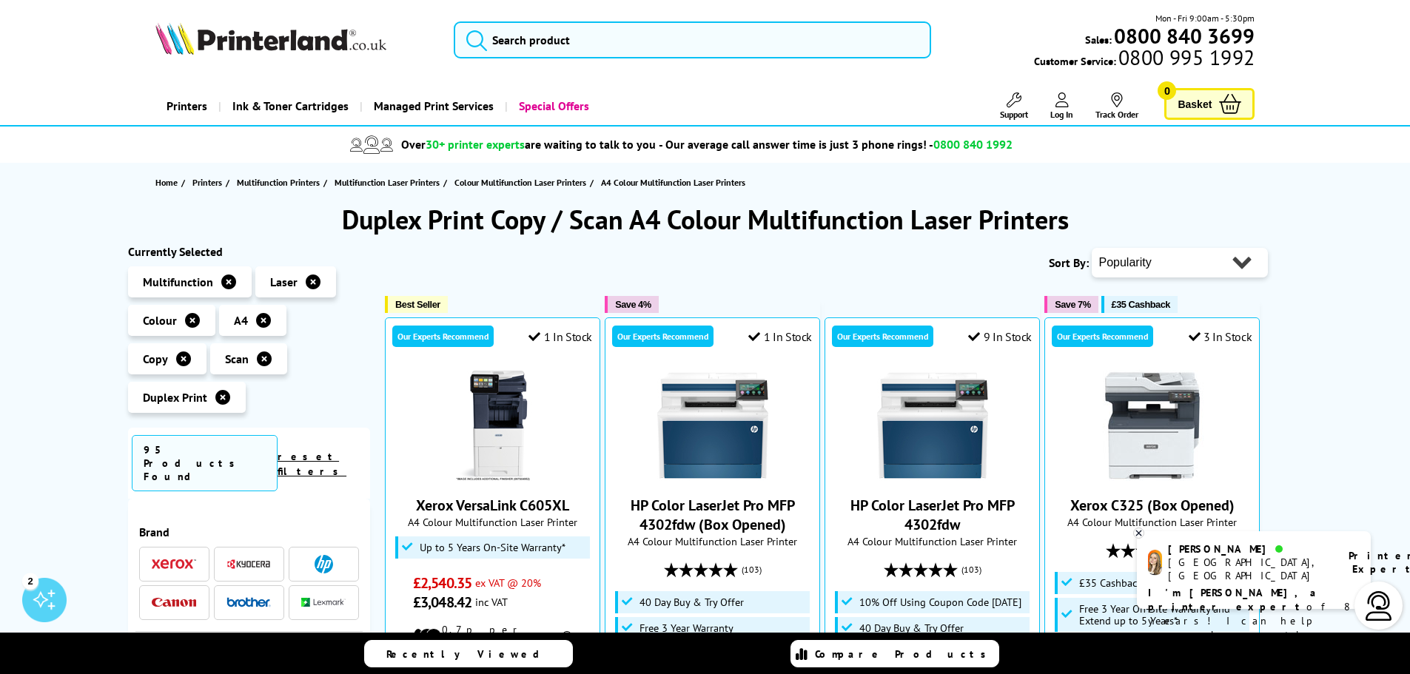
click at [1140, 528] on icon at bounding box center [1139, 533] width 10 height 11
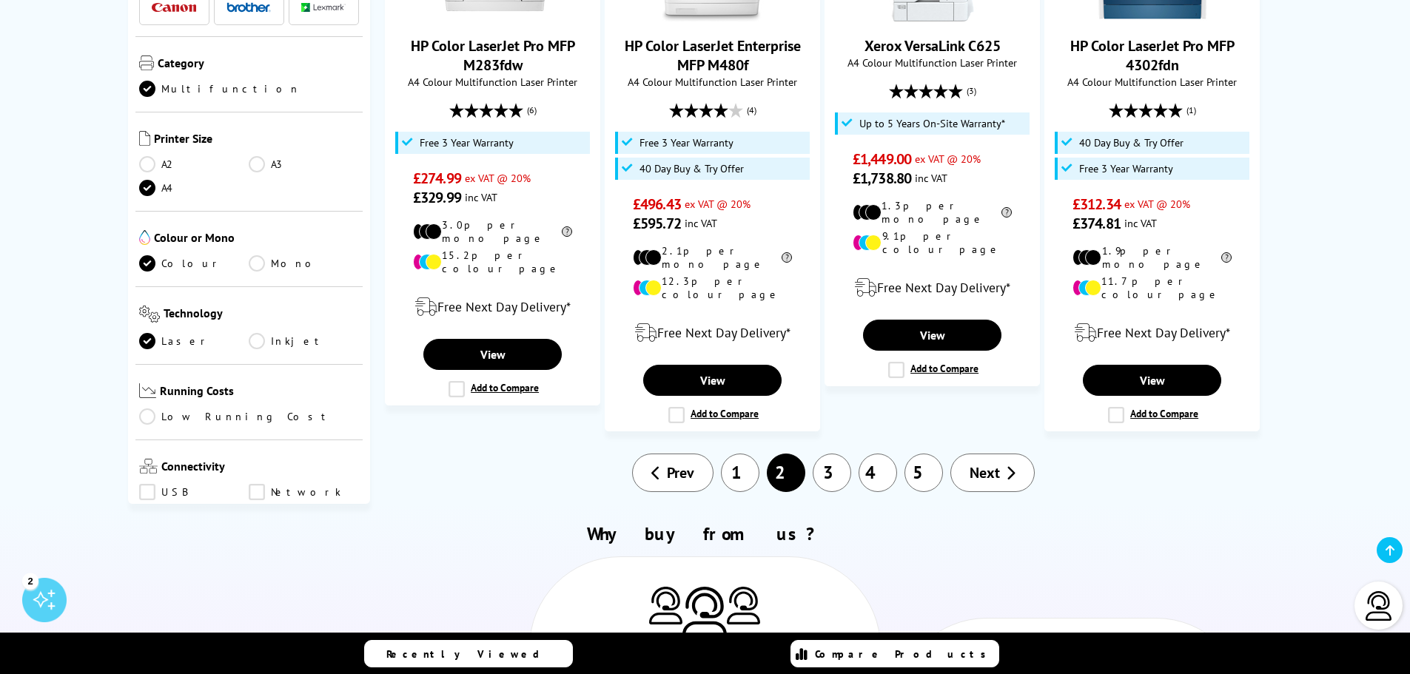
scroll to position [1702, 0]
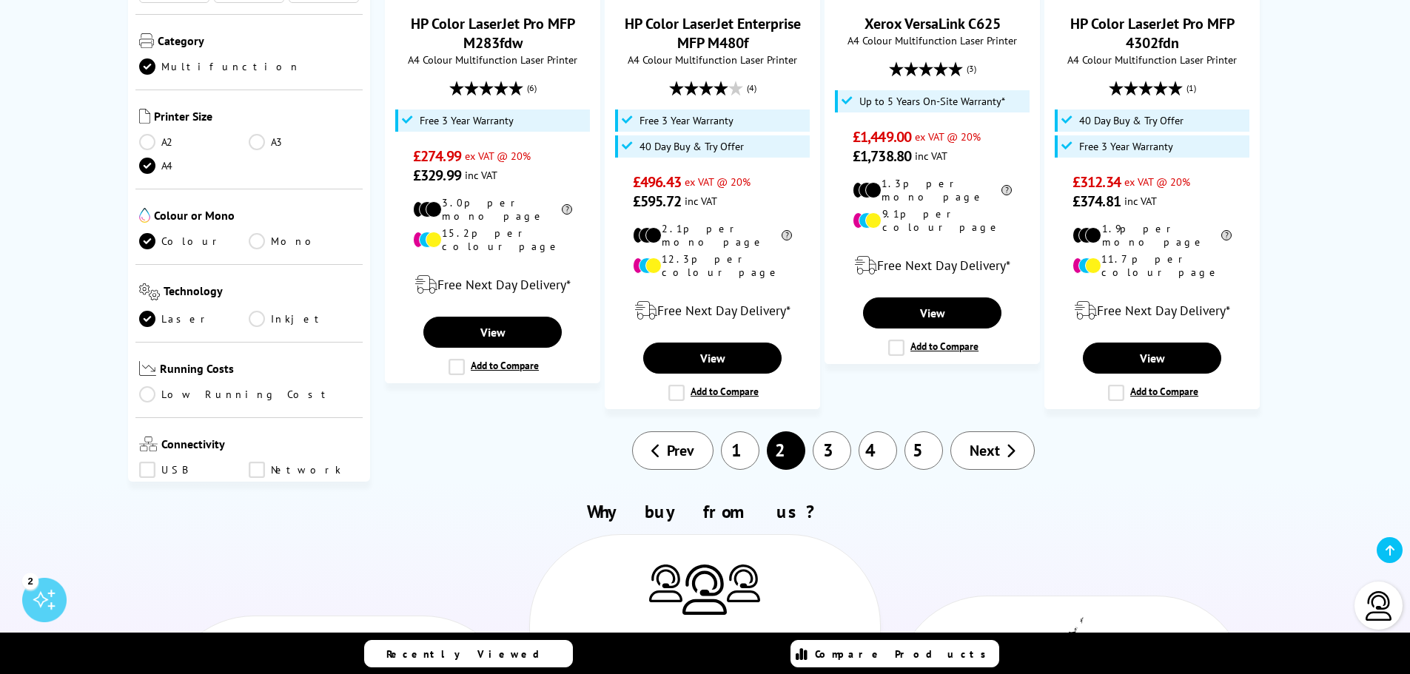
click at [837, 431] on link "3" at bounding box center [832, 450] width 38 height 38
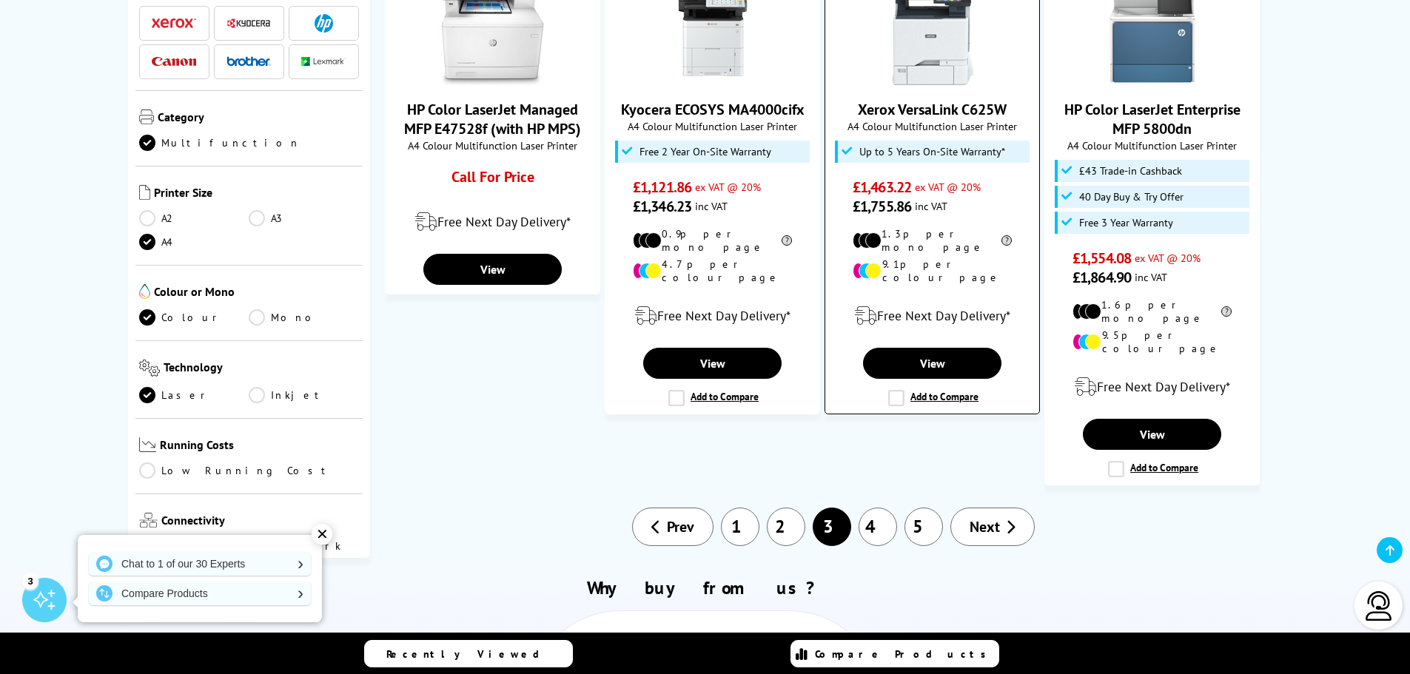
scroll to position [1554, 0]
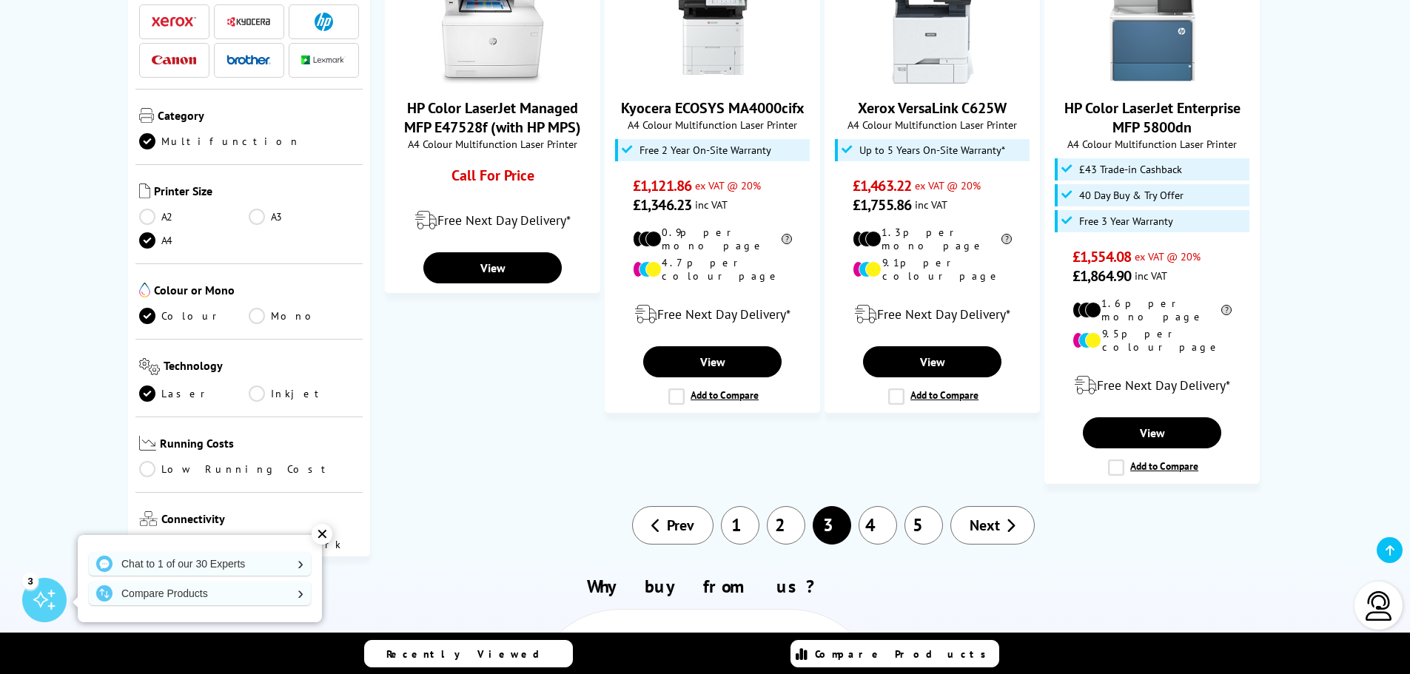
click at [883, 506] on link "4" at bounding box center [877, 525] width 38 height 38
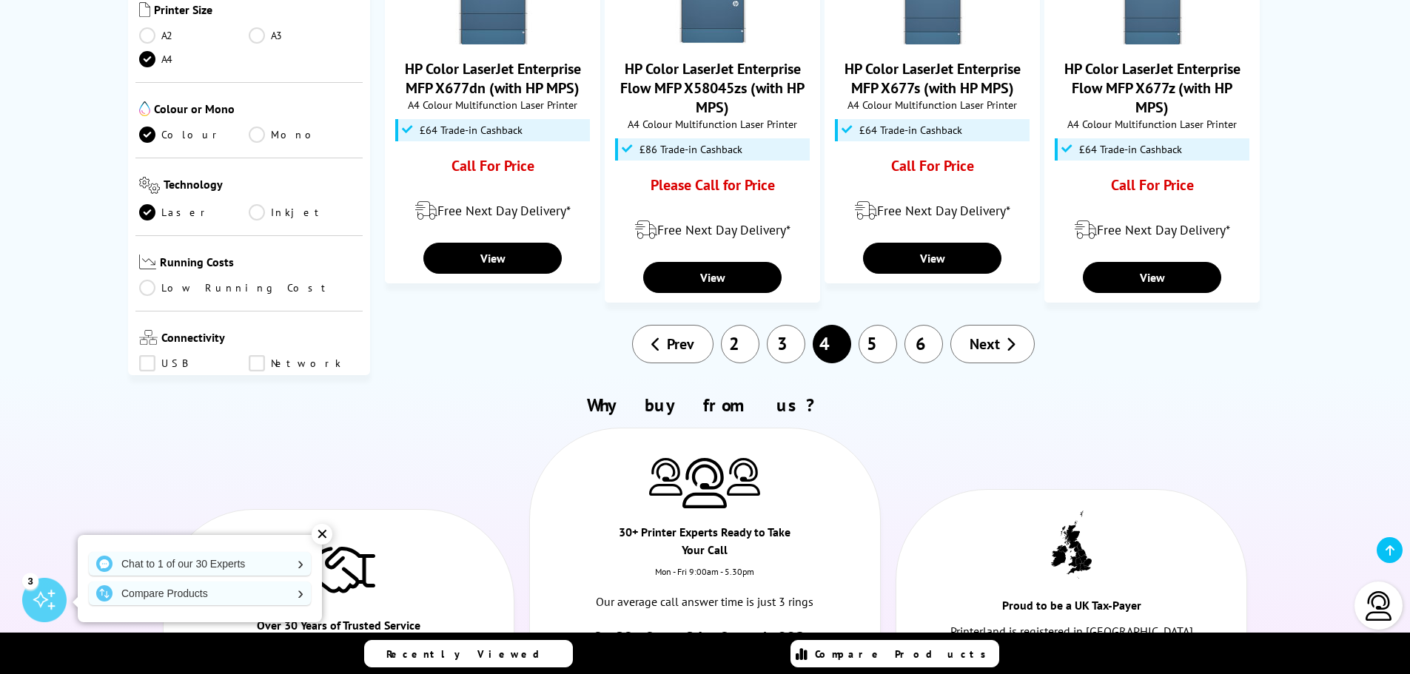
scroll to position [1628, 0]
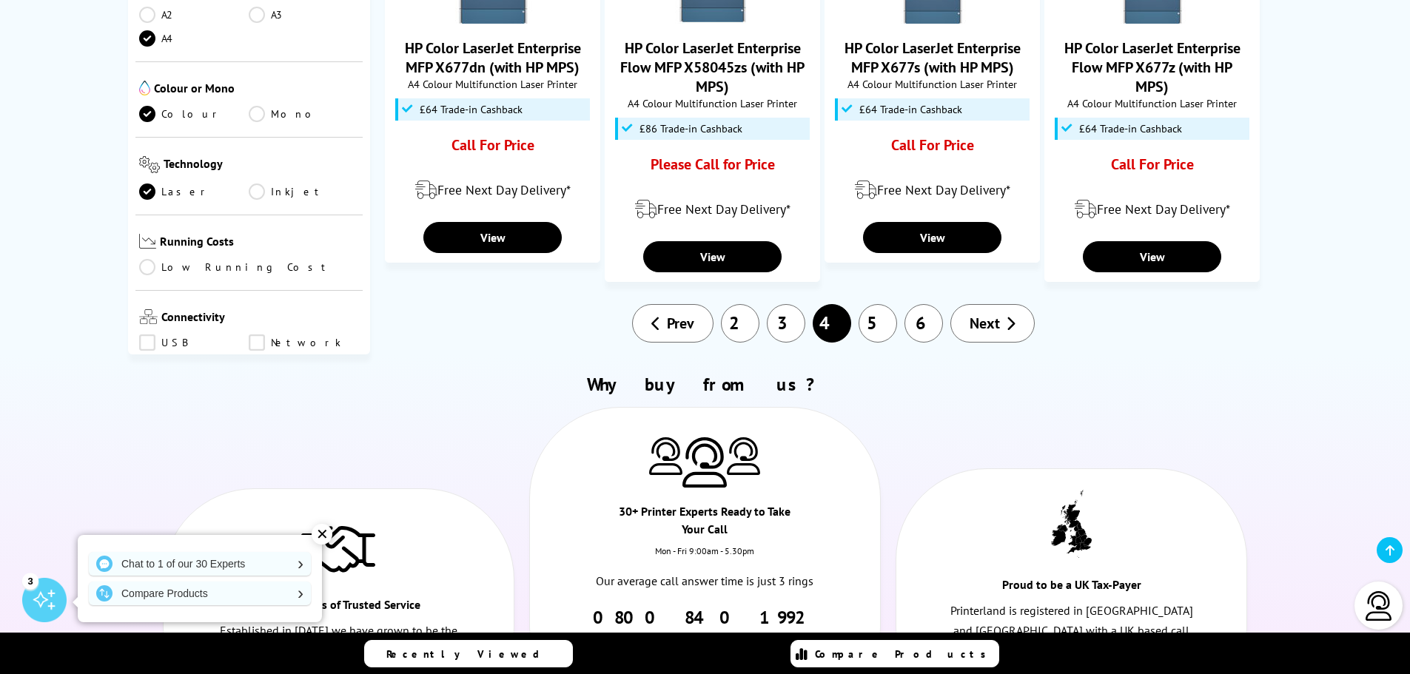
click at [878, 304] on link "5" at bounding box center [877, 323] width 38 height 38
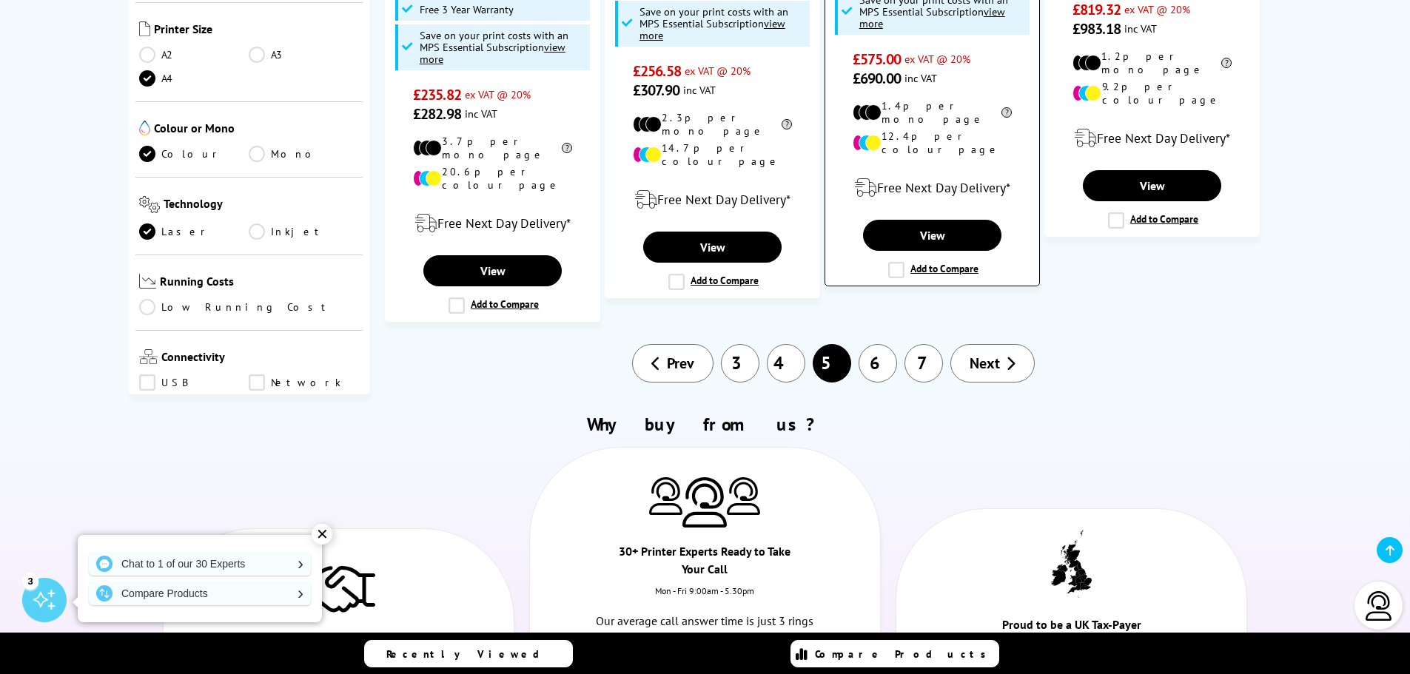
scroll to position [1850, 0]
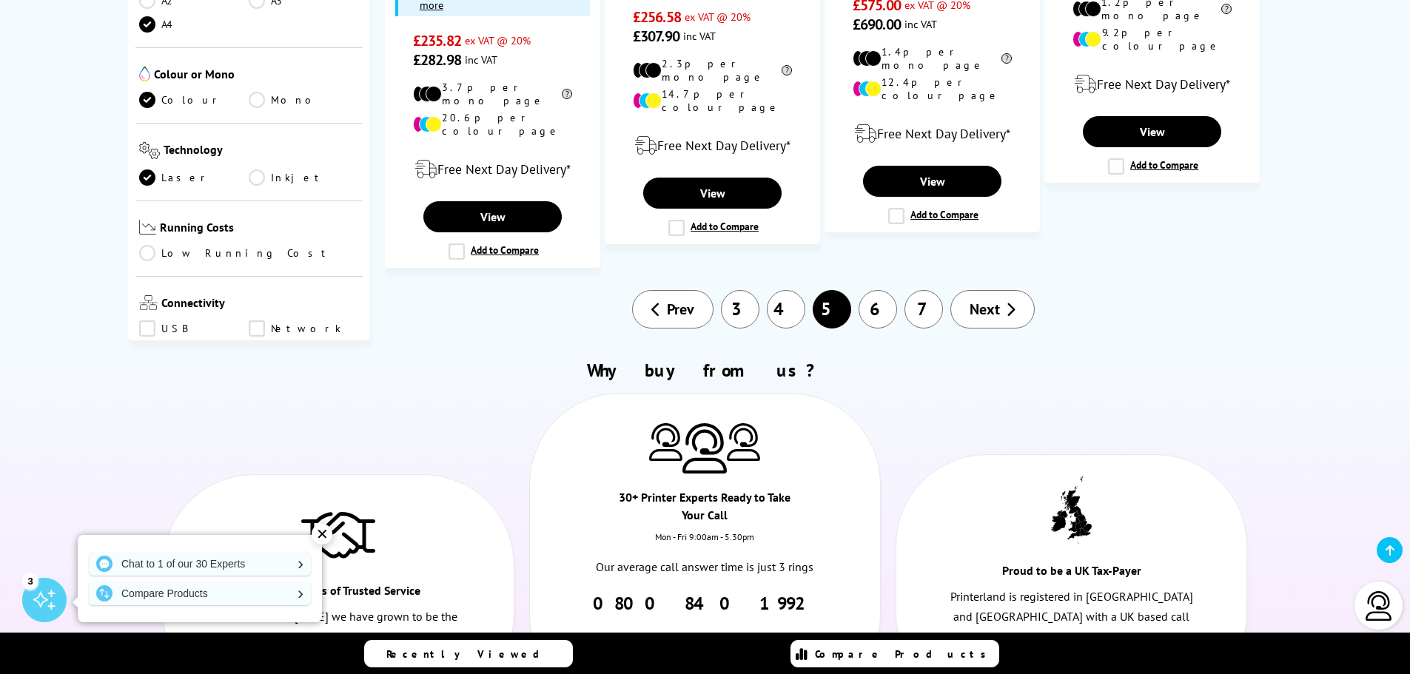
click at [877, 290] on link "6" at bounding box center [877, 309] width 38 height 38
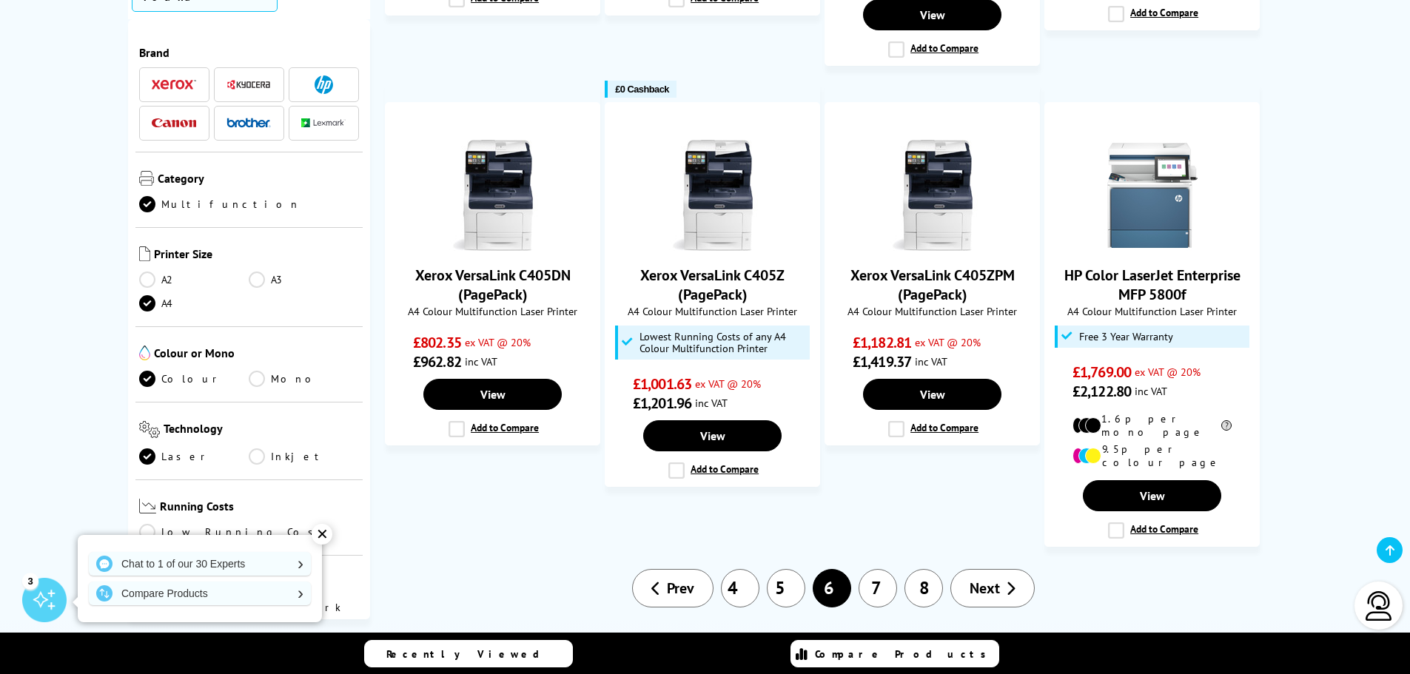
scroll to position [1332, 0]
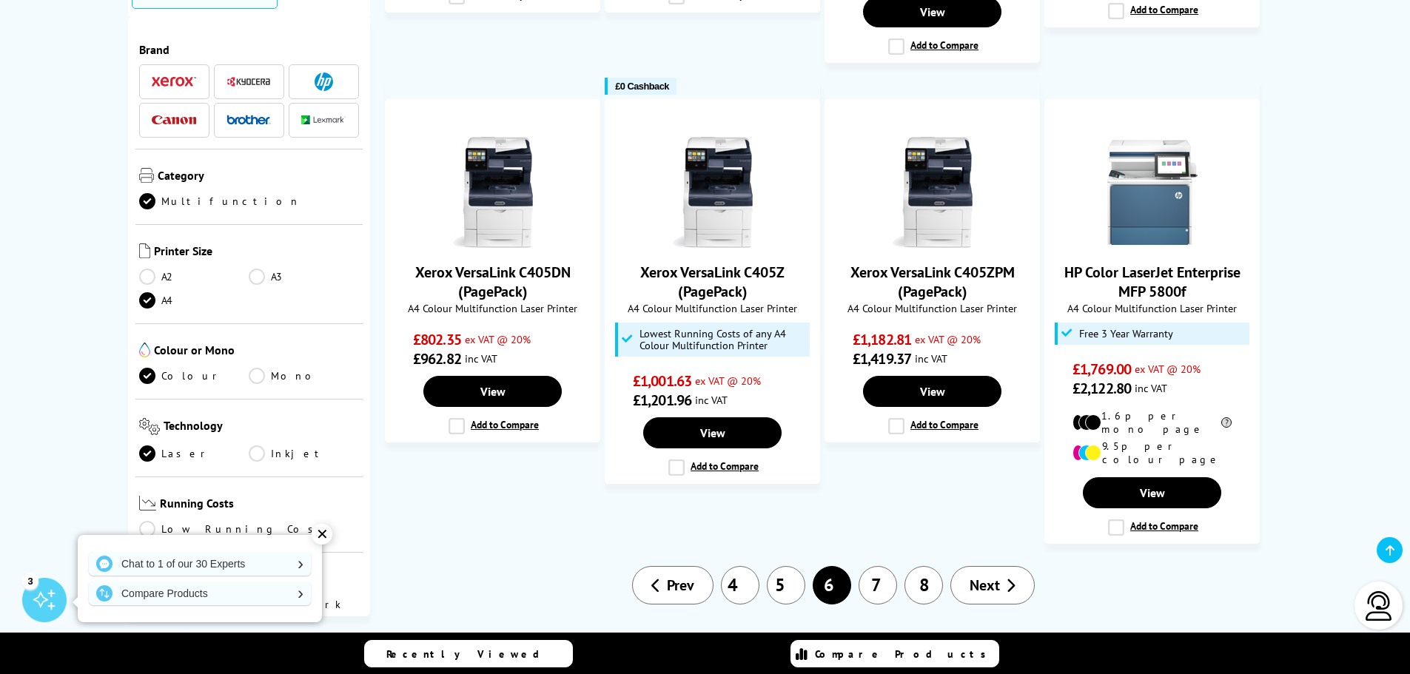
click at [881, 566] on link "7" at bounding box center [877, 585] width 38 height 38
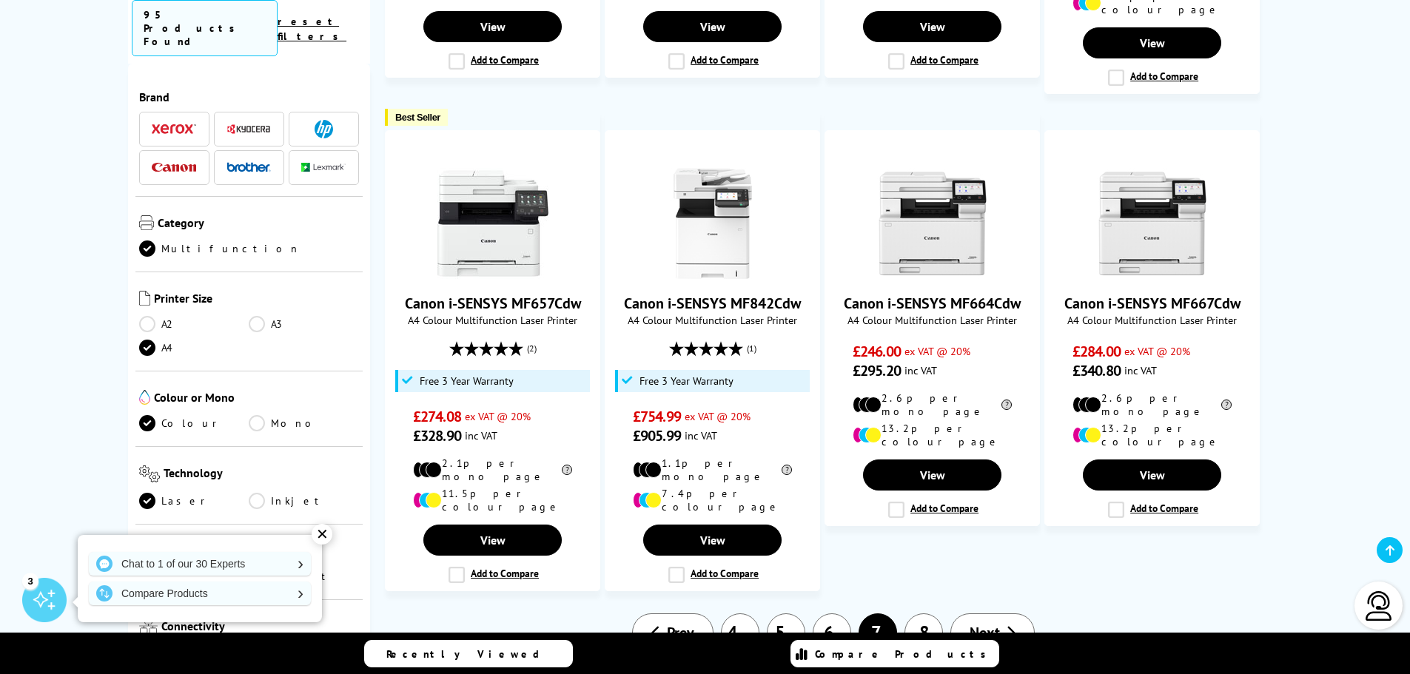
scroll to position [1258, 0]
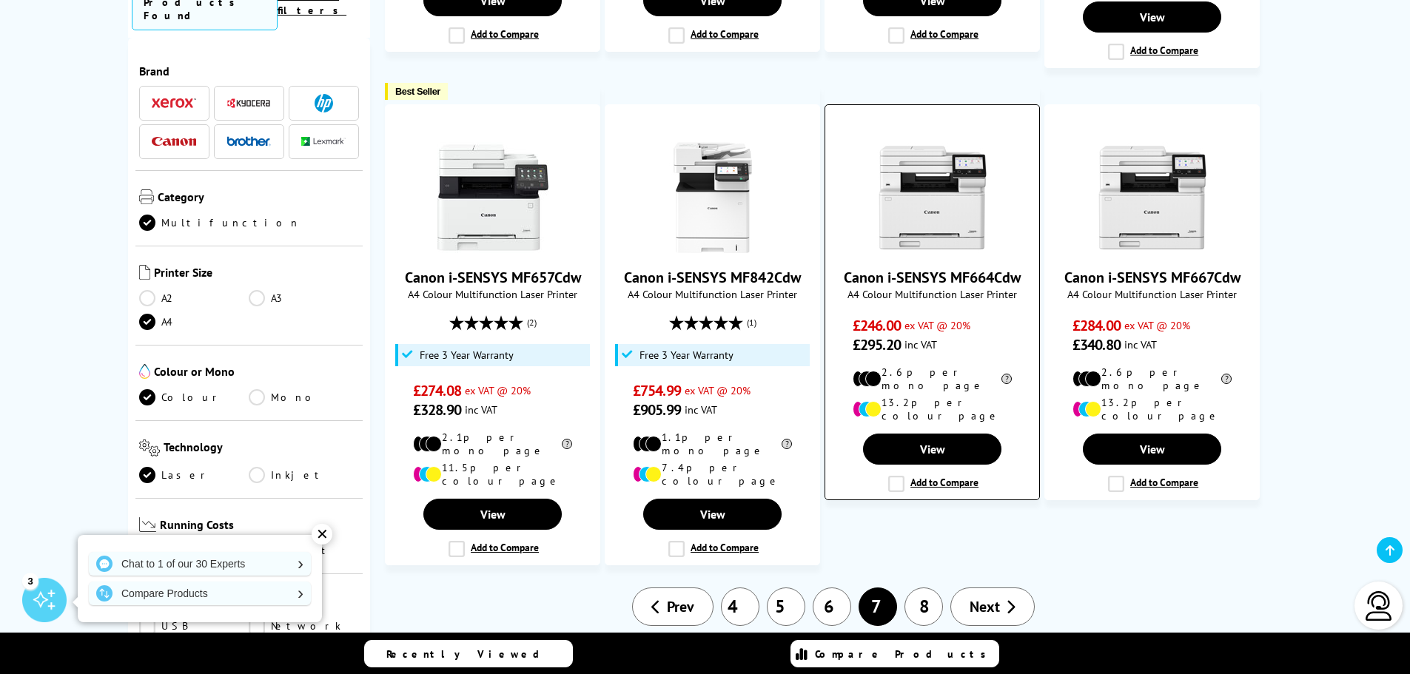
click at [949, 268] on link "Canon i-SENSYS MF664Cdw" at bounding box center [932, 277] width 177 height 19
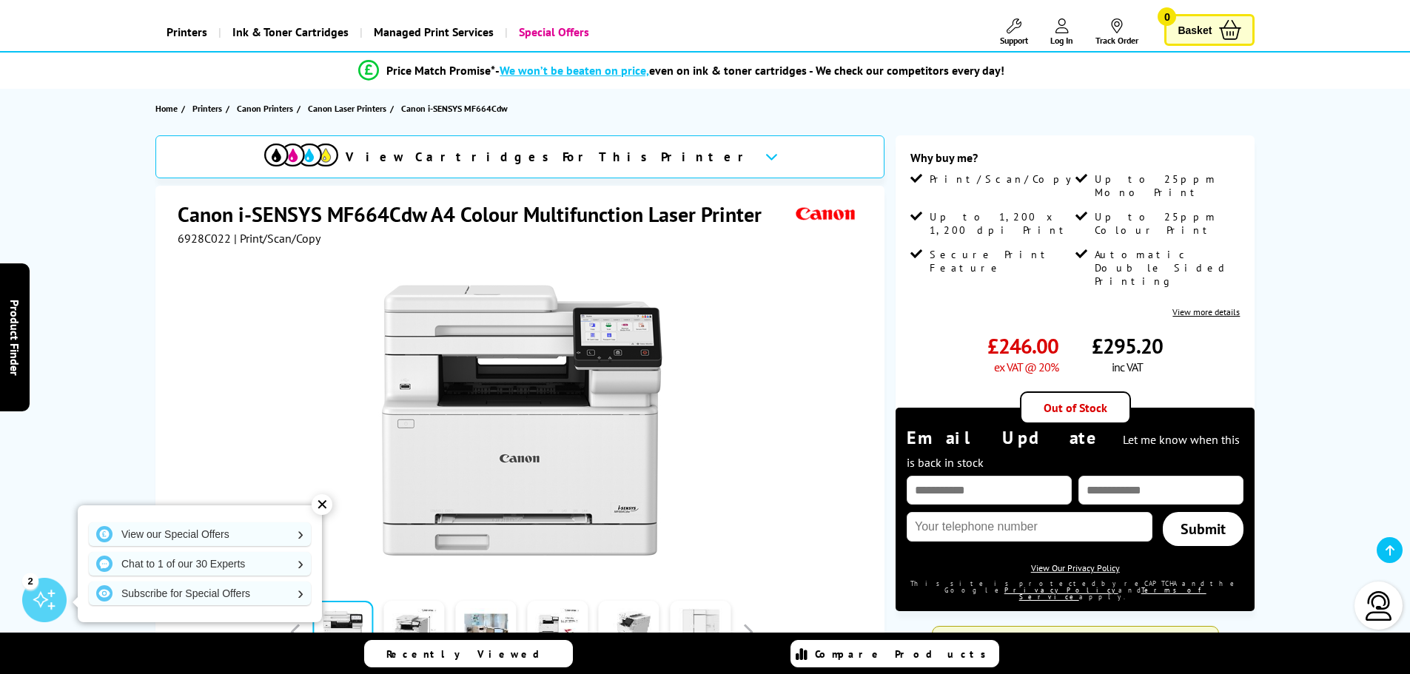
scroll to position [148, 0]
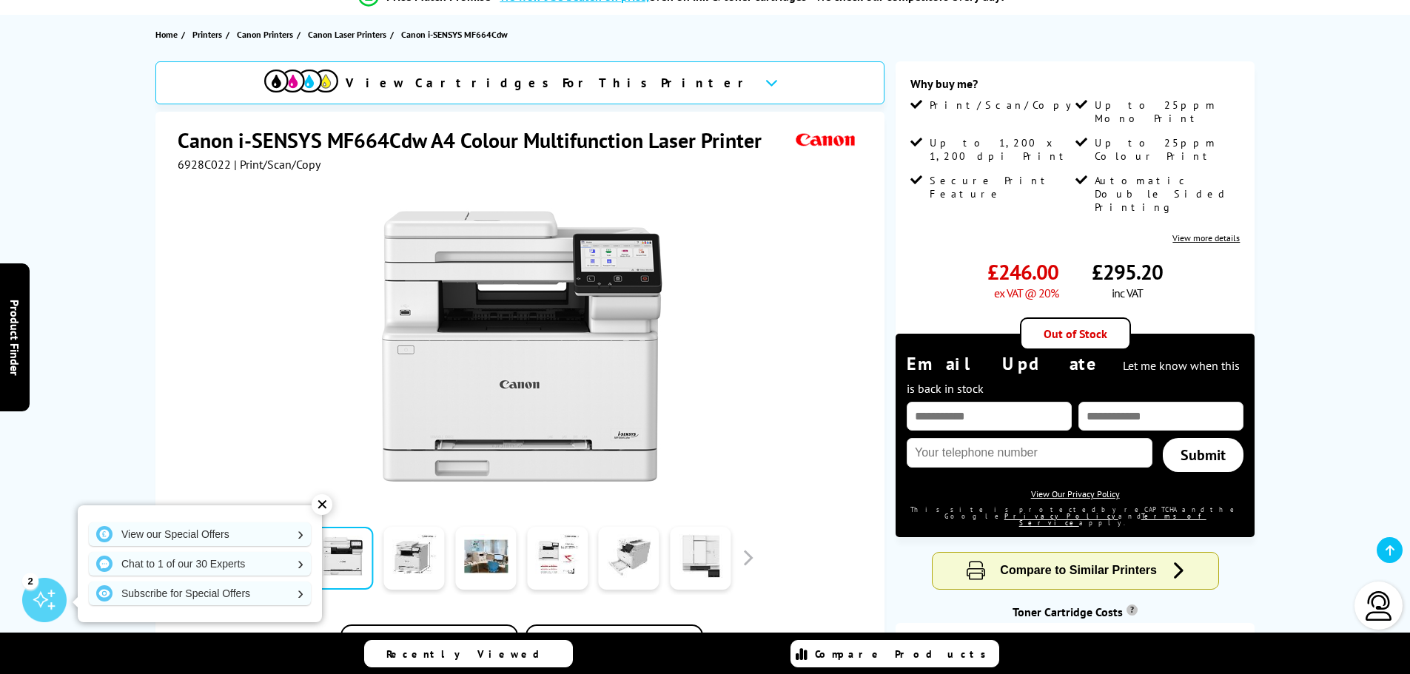
drag, startPoint x: 784, startPoint y: 638, endPoint x: 804, endPoint y: 690, distance: 55.3
